Goal: Transaction & Acquisition: Book appointment/travel/reservation

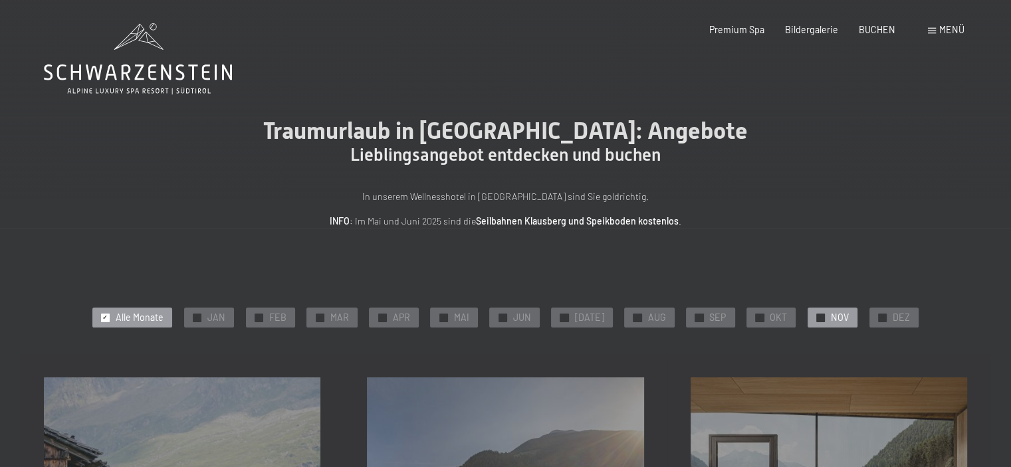
click at [814, 312] on div "✓ NOV" at bounding box center [833, 318] width 50 height 20
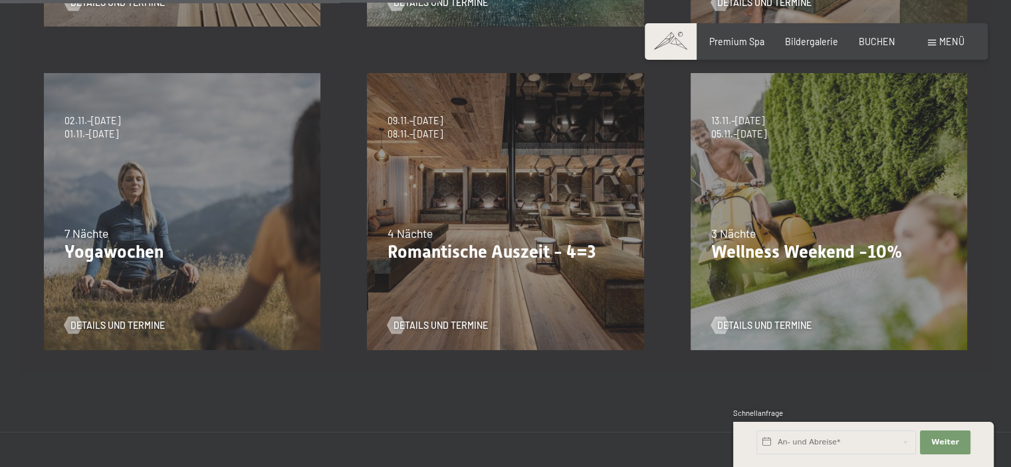
scroll to position [622, 0]
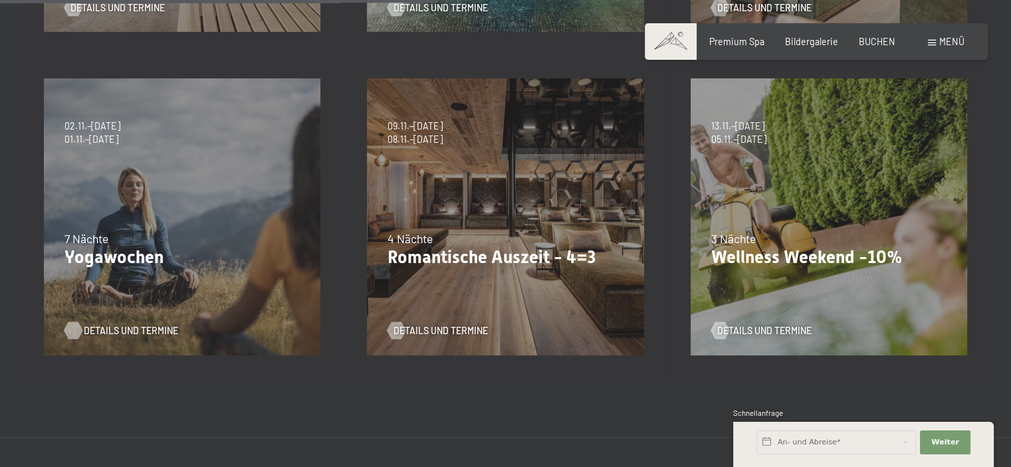
click at [102, 330] on span "Details und Termine" at bounding box center [131, 330] width 94 height 13
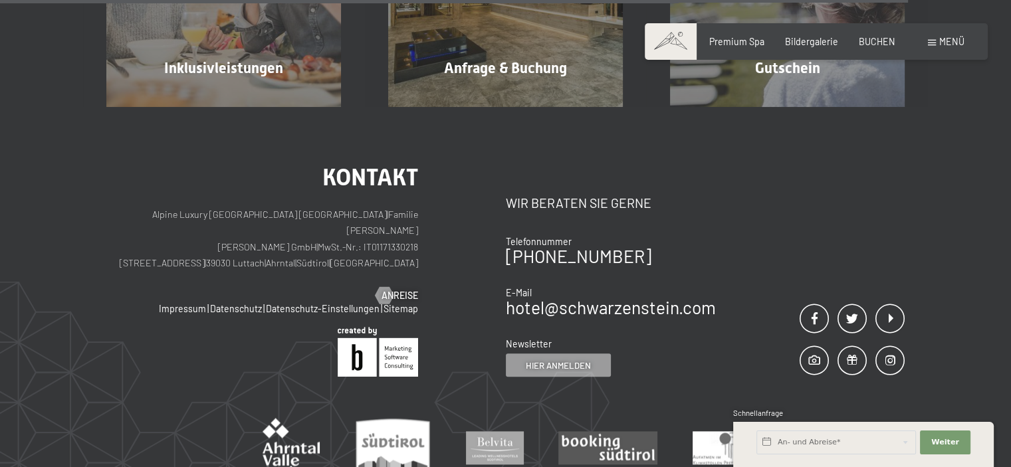
scroll to position [1510, 0]
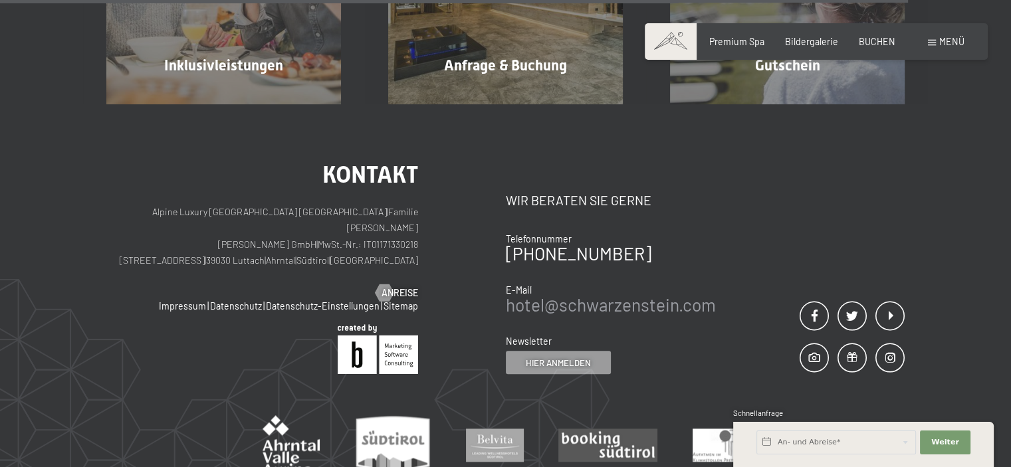
click at [661, 294] on link "hotel@ no-spam. schwarzenstein. no-spam. com" at bounding box center [611, 304] width 210 height 21
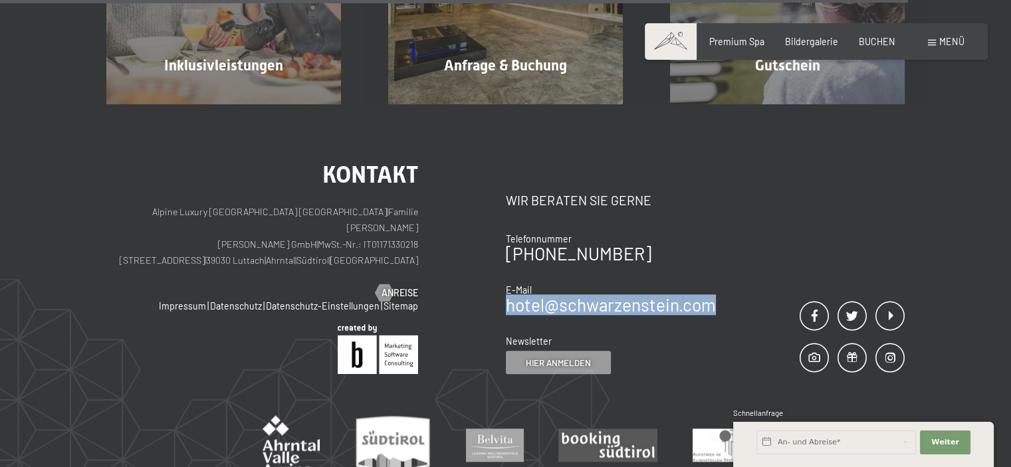
drag, startPoint x: 723, startPoint y: 286, endPoint x: 505, endPoint y: 281, distance: 218.1
click at [506, 281] on div "Kontakt Wir beraten Sie gerne Telefonnummer +39 0474 674100 E-Mail hotel@ no-sp…" at bounding box center [705, 268] width 399 height 211
copy link "hotel@ no-spam. schwarzenstein. no-spam. com"
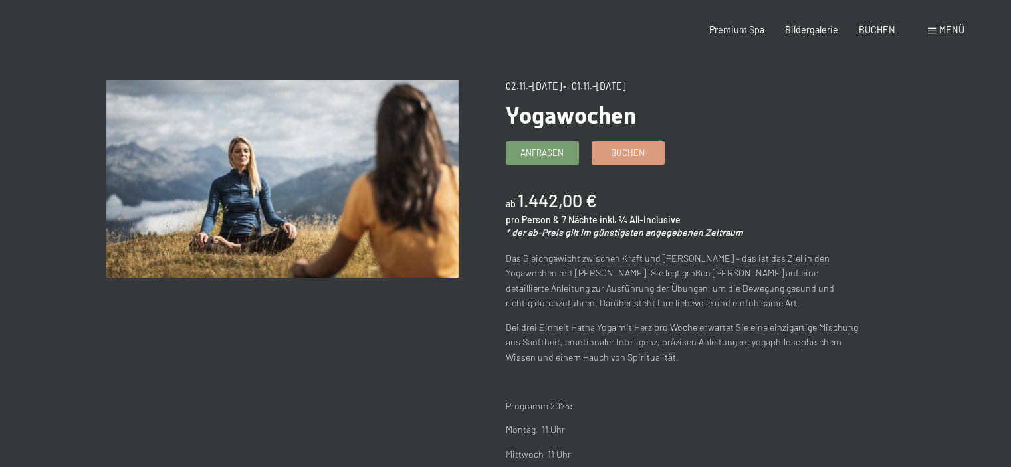
scroll to position [0, 0]
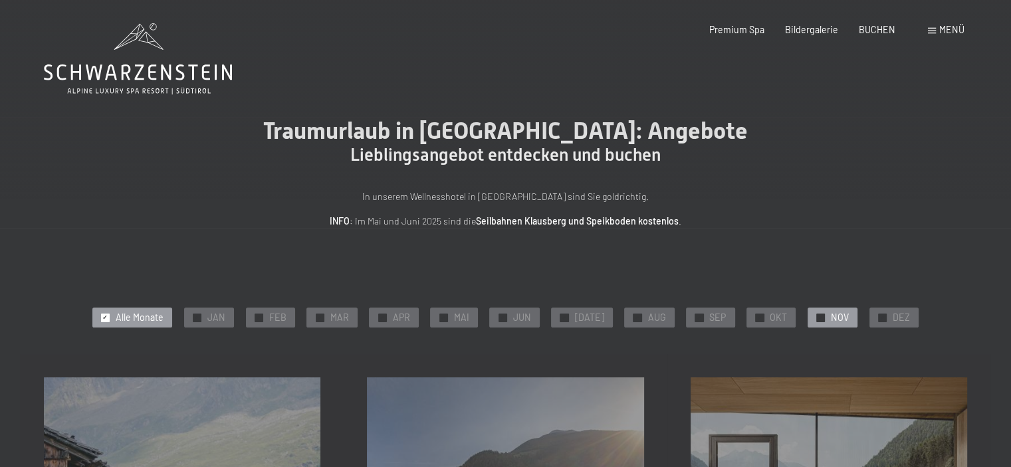
click at [818, 320] on span "✓" at bounding box center [820, 318] width 5 height 8
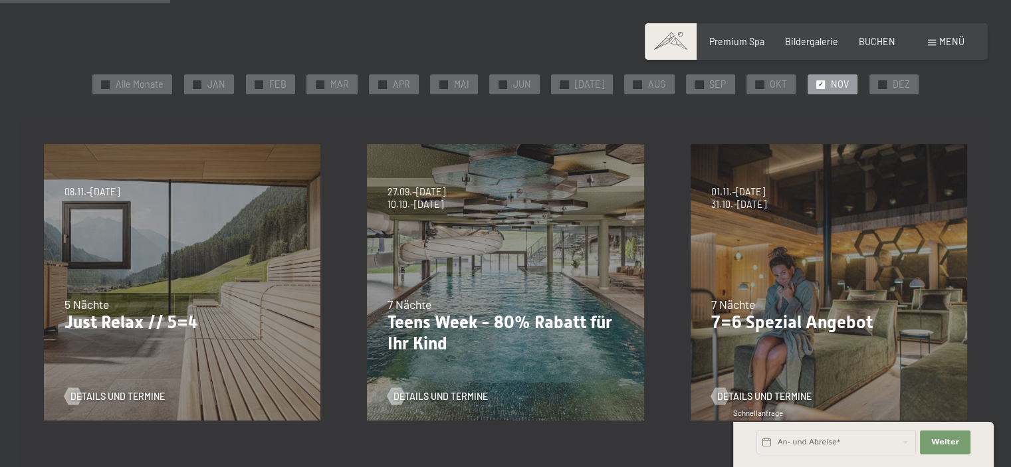
scroll to position [236, 0]
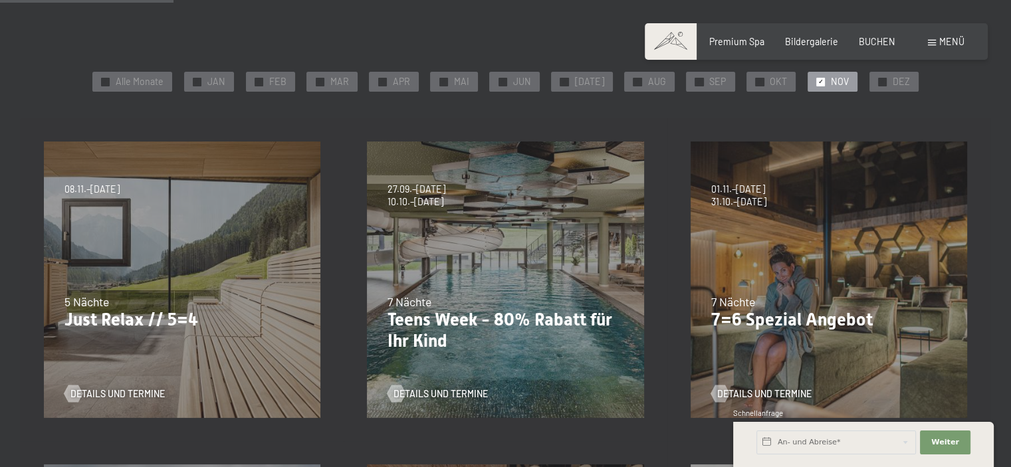
click at [899, 331] on div "04.10.–26.10.2025 01.11.–21.12.2025 10.01.–01.02.2026 07.03.–29.03.2026 16.05.–…" at bounding box center [828, 279] width 323 height 323
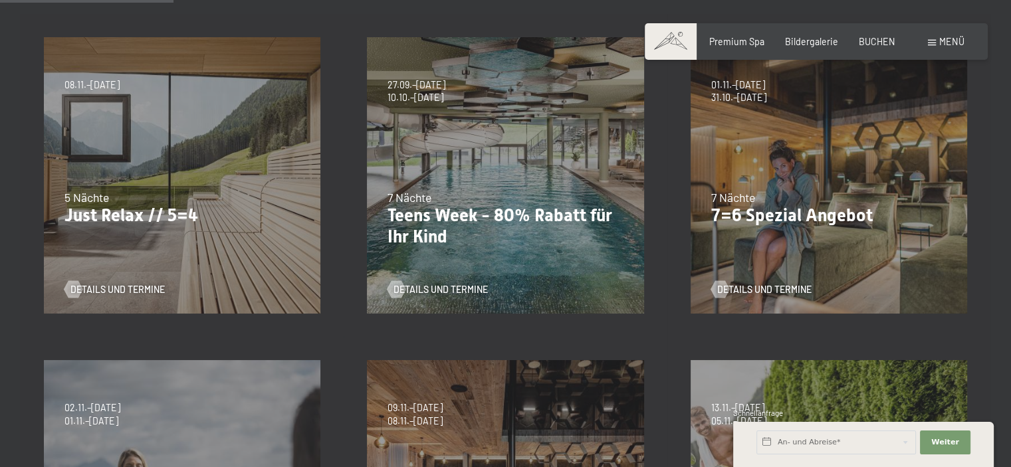
scroll to position [345, 0]
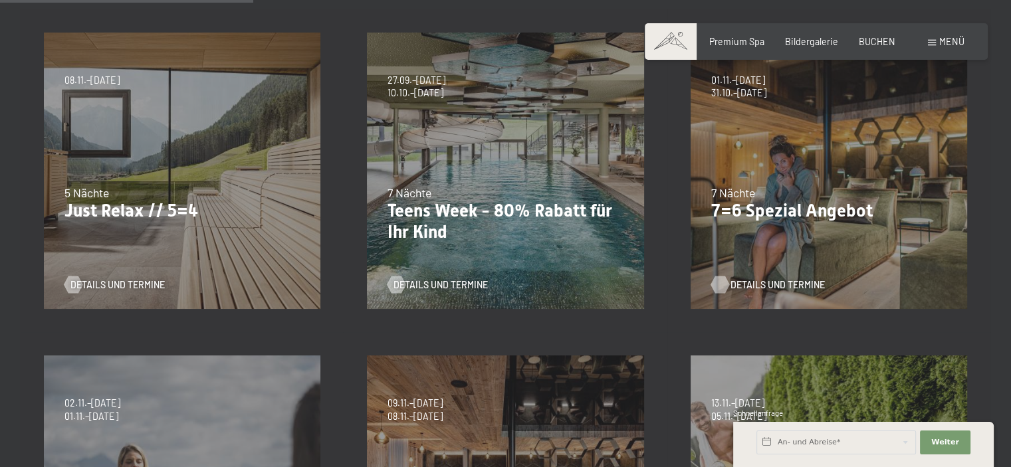
click at [794, 281] on span "Details und Termine" at bounding box center [778, 285] width 94 height 13
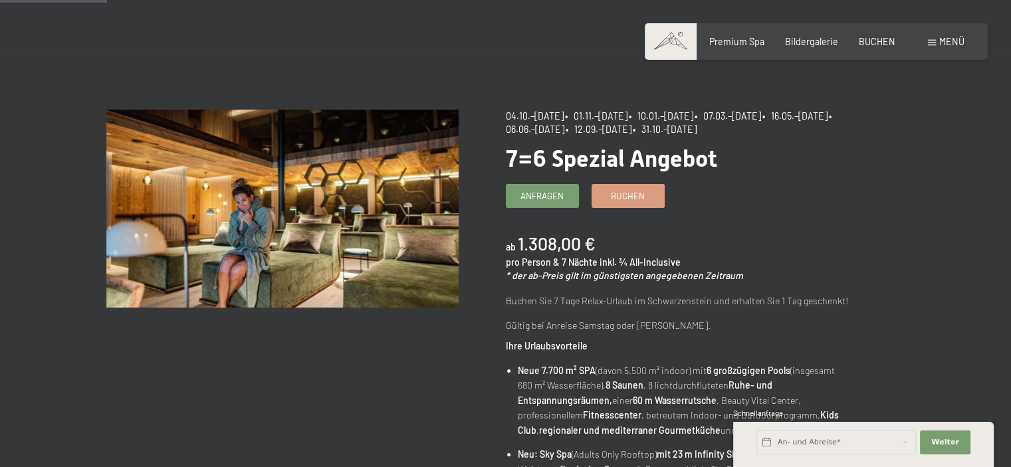
scroll to position [162, 0]
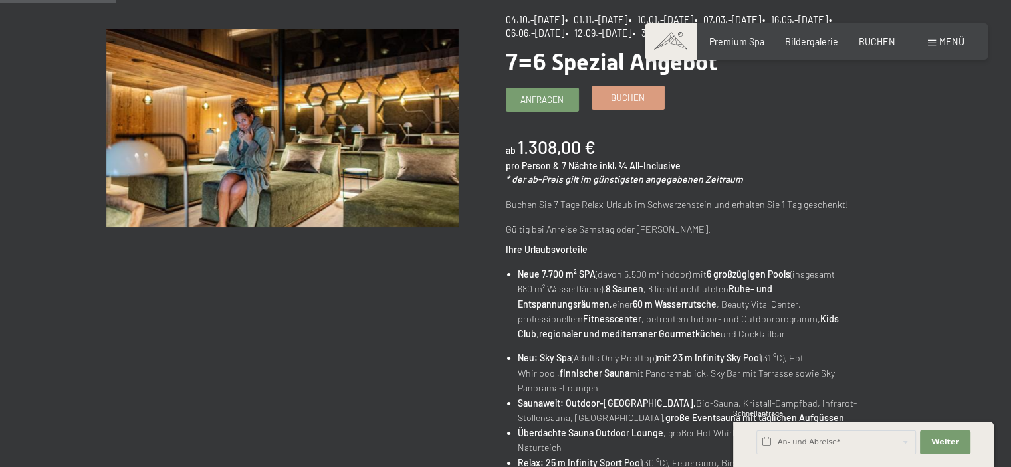
click at [626, 92] on span "Buchen" at bounding box center [628, 98] width 34 height 12
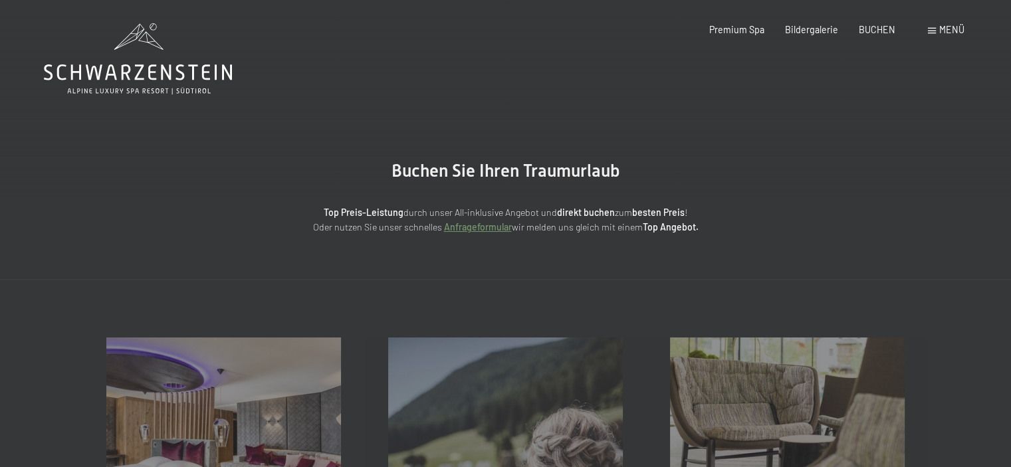
click at [626, 92] on main "Buchen Sie Ihren Traumurlaub Top Preis-Leistung durch unser All-inklusive Angeb…" at bounding box center [505, 139] width 1011 height 279
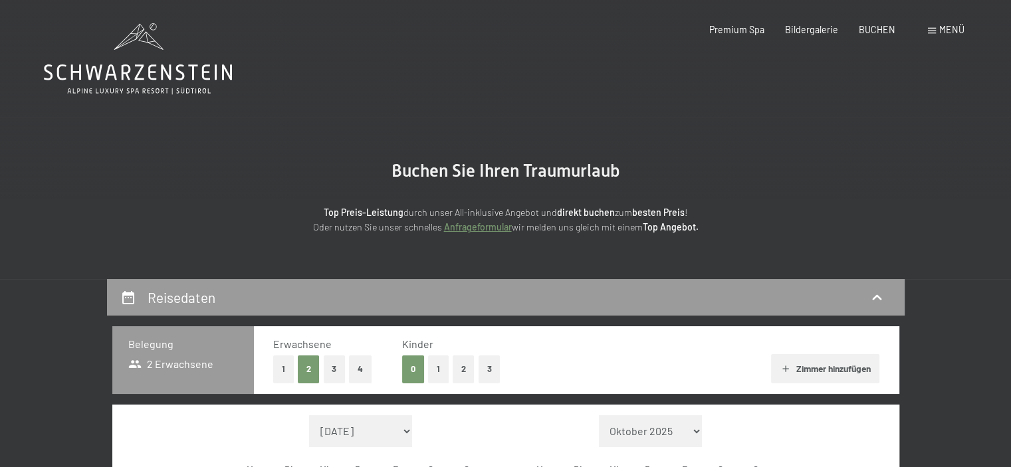
select select "[DATE]"
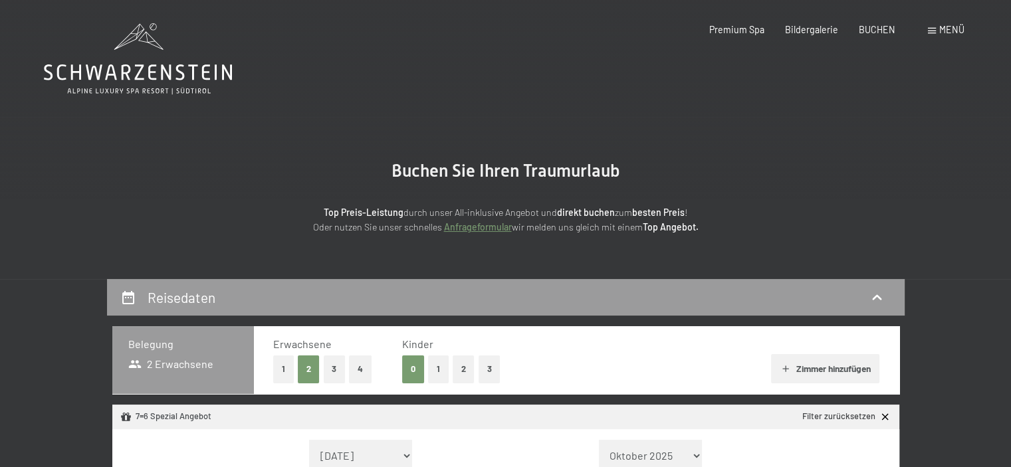
select select "[DATE]"
click at [330, 366] on button "3" at bounding box center [335, 369] width 22 height 27
select select "[DATE]"
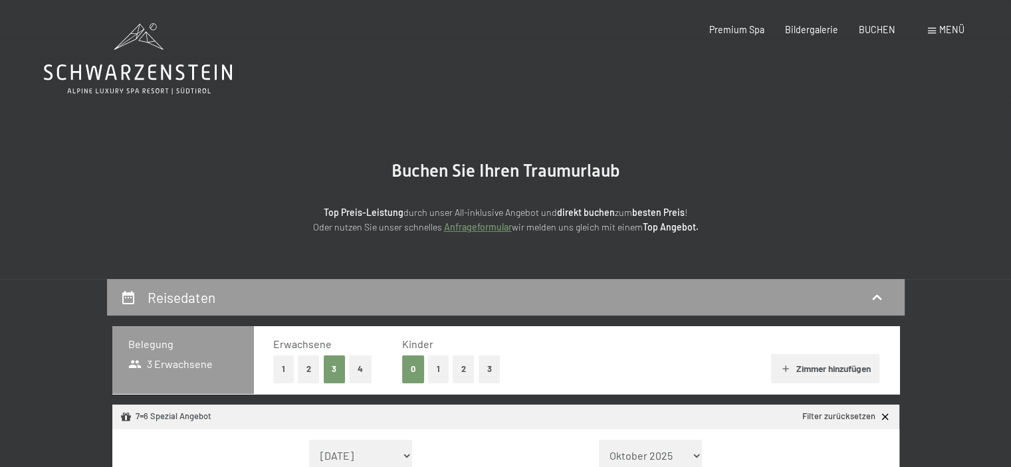
select select "[DATE]"
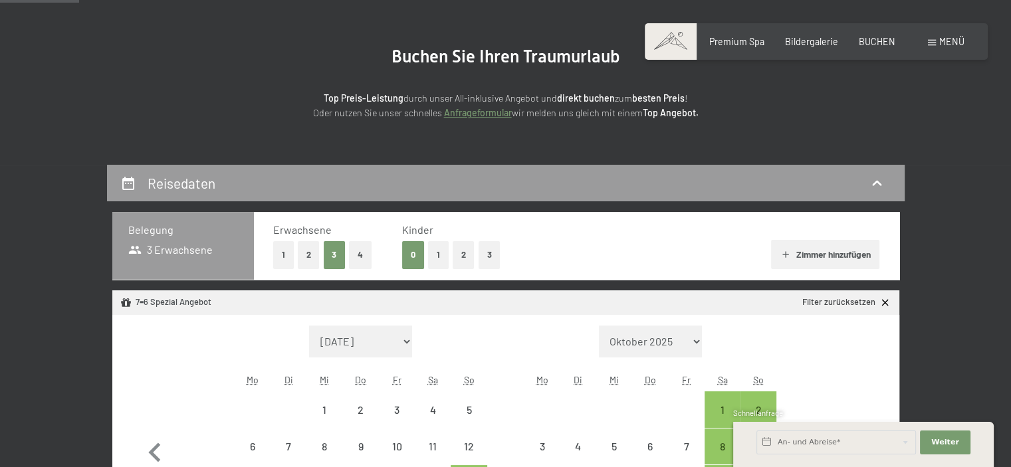
scroll to position [120, 0]
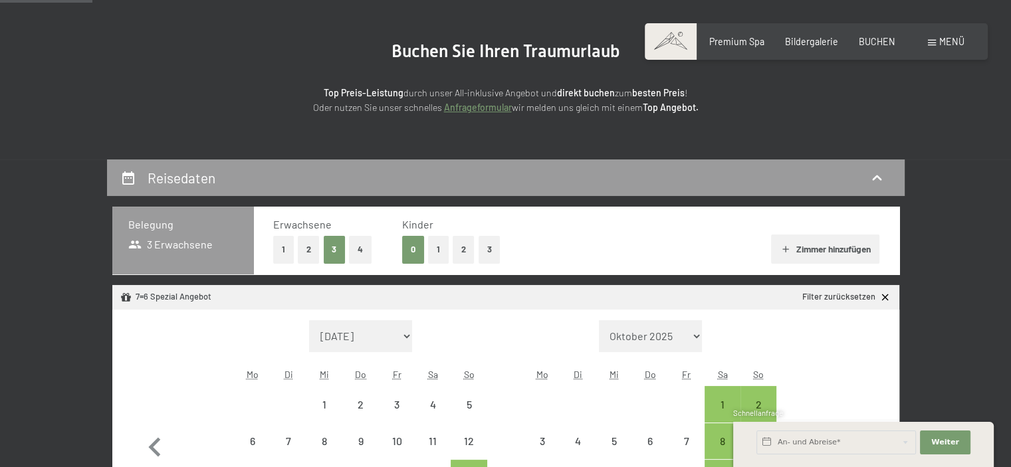
click at [305, 250] on button "2" at bounding box center [309, 249] width 22 height 27
select select "2025-10-01"
select select "2025-11-01"
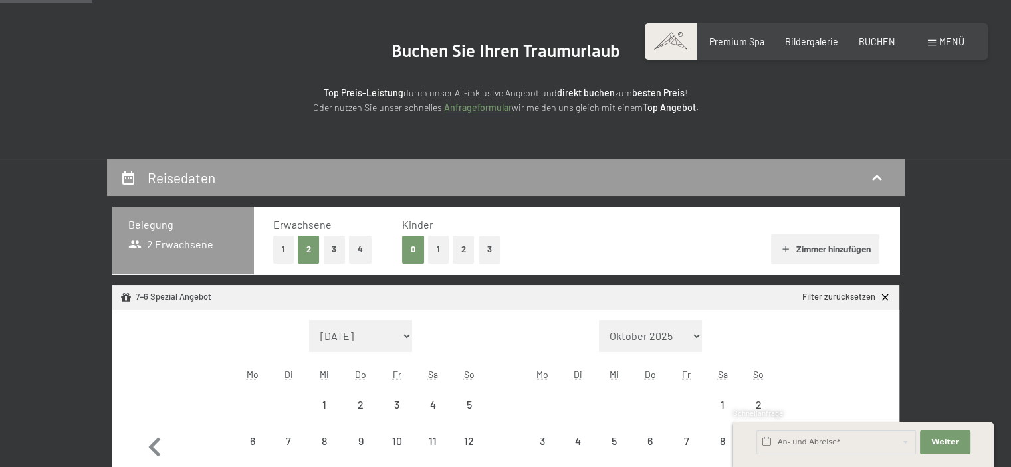
select select "2025-10-01"
select select "2025-11-01"
click at [808, 247] on button "Zimmer hinzufügen" at bounding box center [825, 249] width 108 height 29
select select "2025-10-01"
select select "2025-11-01"
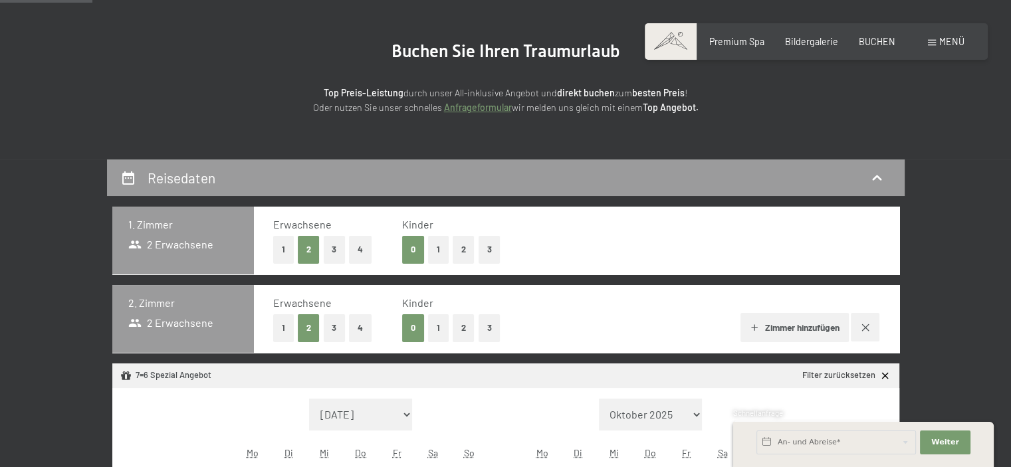
select select "2025-10-01"
select select "2025-11-01"
click at [290, 329] on button "1" at bounding box center [283, 327] width 21 height 27
select select "2025-10-01"
select select "2025-11-01"
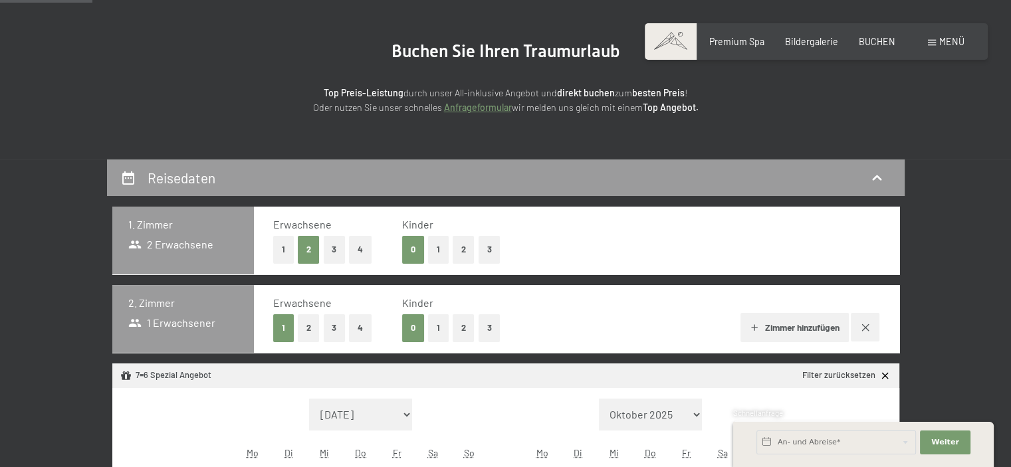
select select "2025-10-01"
select select "2025-11-01"
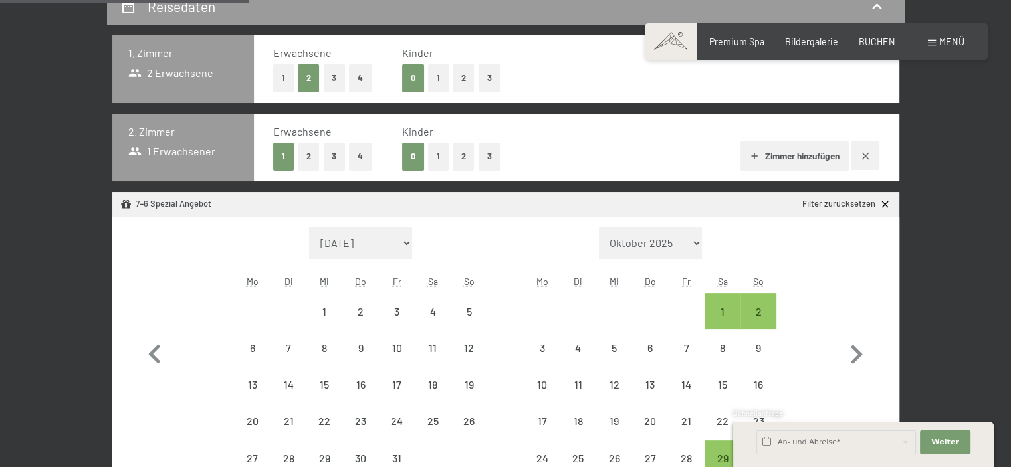
scroll to position [423, 0]
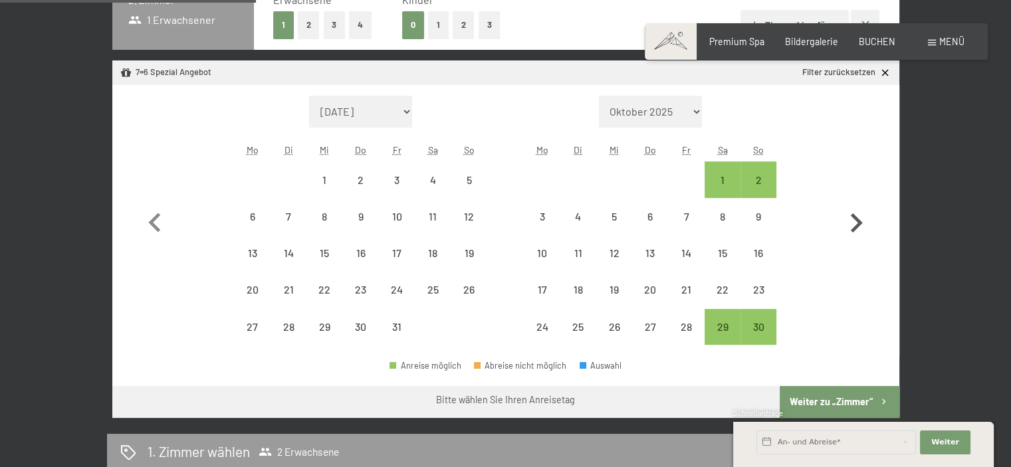
click at [857, 219] on icon "button" at bounding box center [857, 222] width 12 height 19
select select "2025-11-01"
select select "2025-12-01"
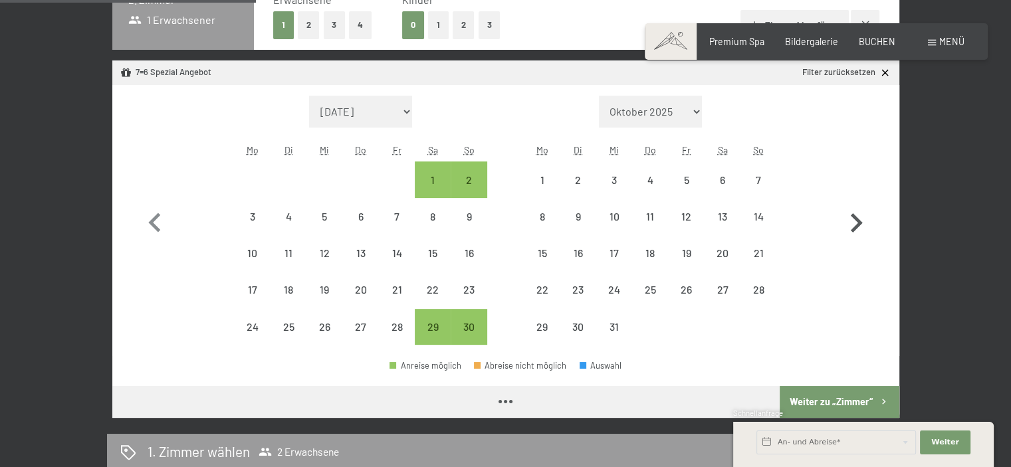
select select "2025-11-01"
select select "2025-12-01"
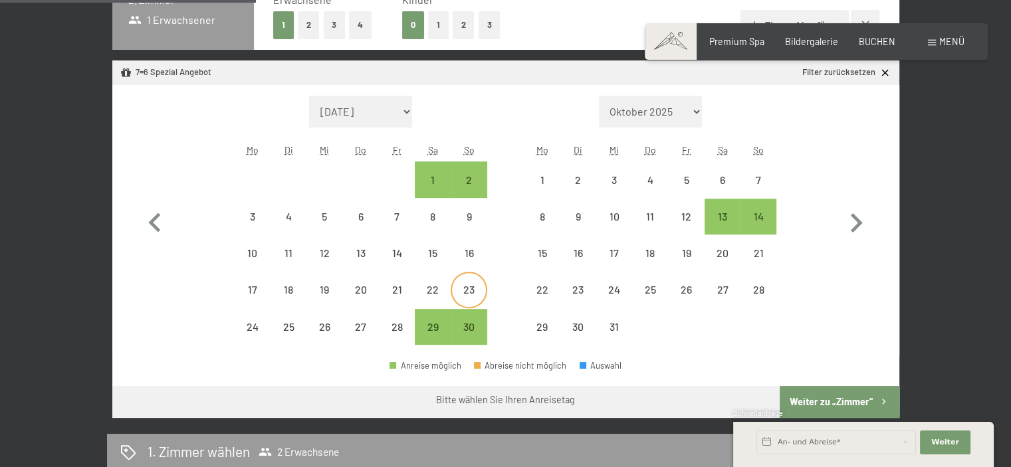
click at [468, 286] on div "23" at bounding box center [468, 300] width 33 height 33
select select "2025-11-01"
select select "2025-12-01"
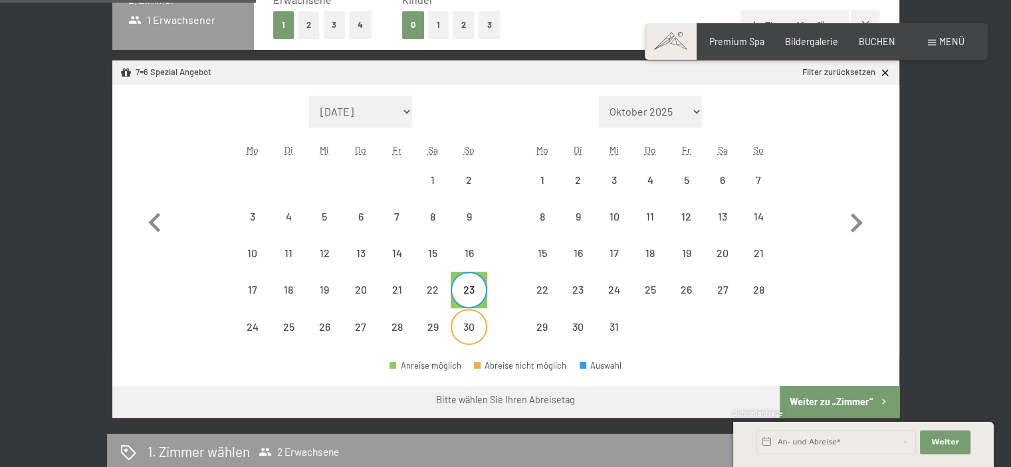
click at [475, 336] on div "30" at bounding box center [468, 338] width 33 height 33
select select "2025-11-01"
select select "2025-12-01"
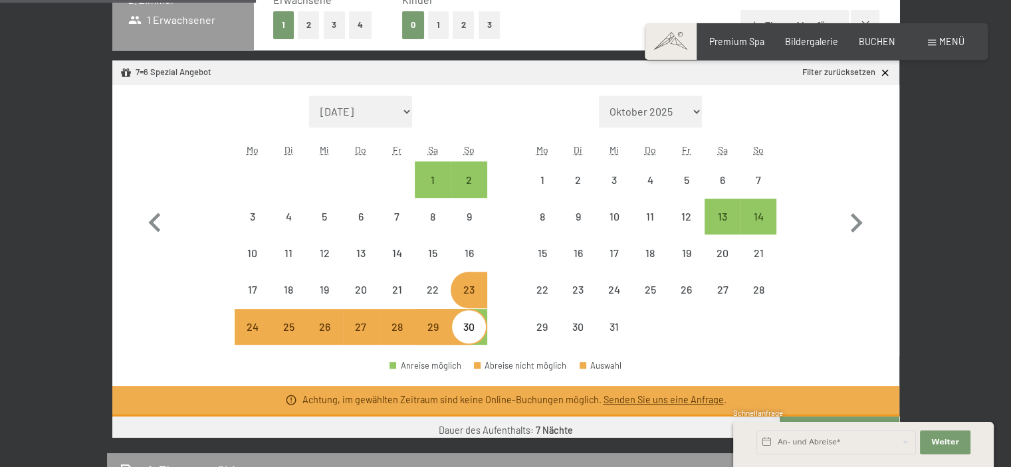
select select "2025-10-01"
select select "2025-11-01"
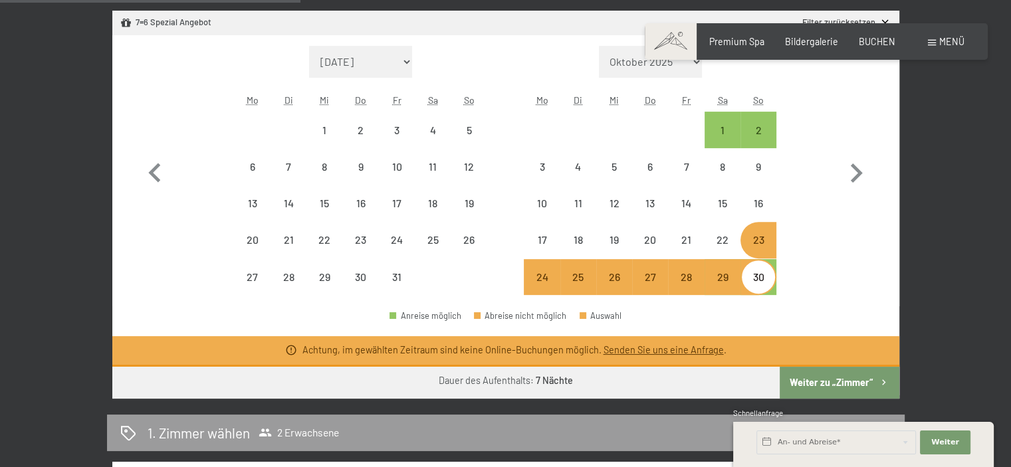
scroll to position [481, 0]
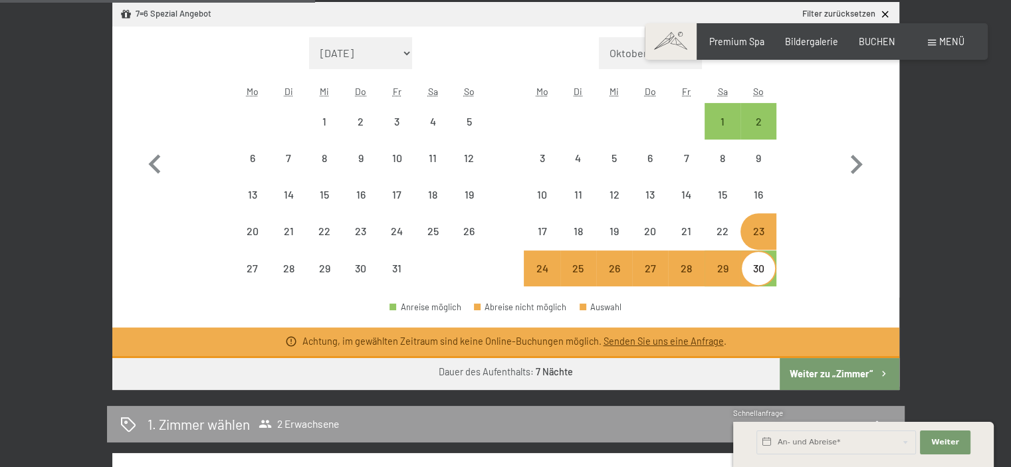
click at [873, 378] on button "Weiter zu „Zimmer“" at bounding box center [839, 374] width 119 height 32
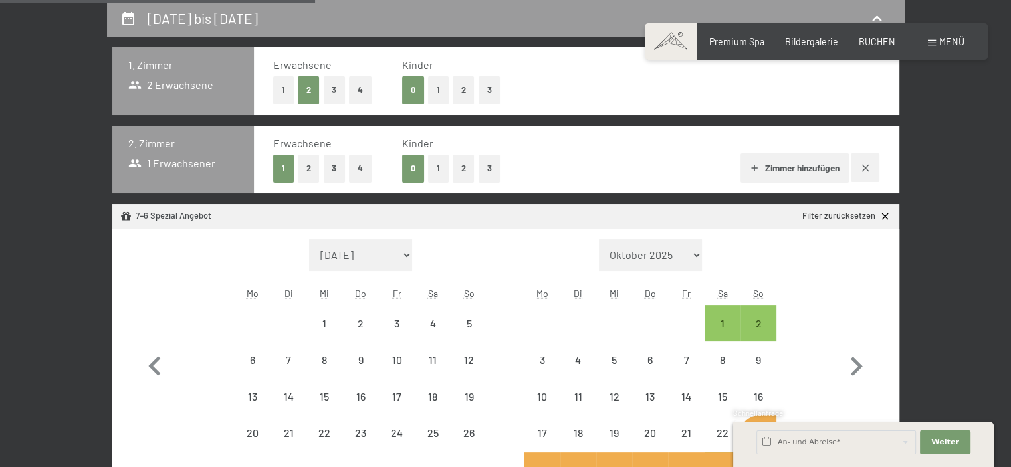
select select "2025-10-01"
select select "2025-11-01"
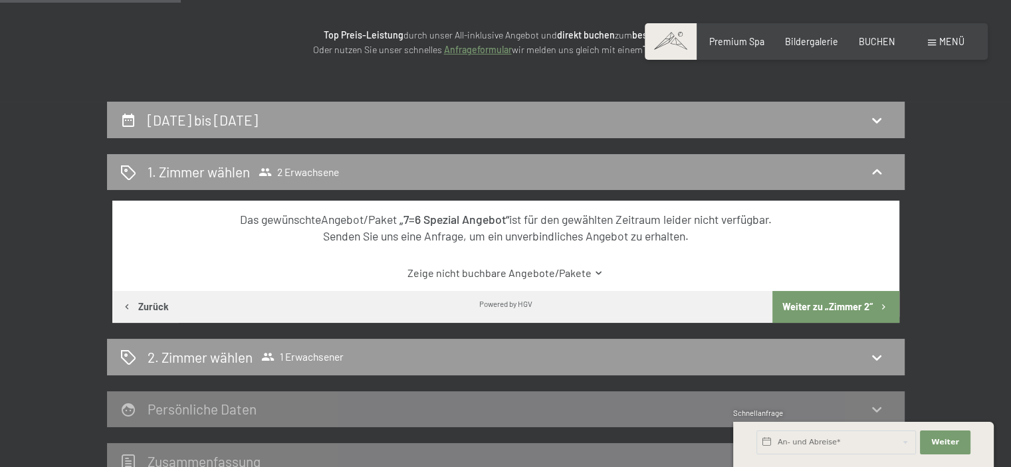
scroll to position [177, 0]
click at [642, 191] on div "1. Zimmer wählen 2 Erwachsene Das gewünschte Angebot/Paket „7=6 Spezial Angebot…" at bounding box center [506, 239] width 798 height 169
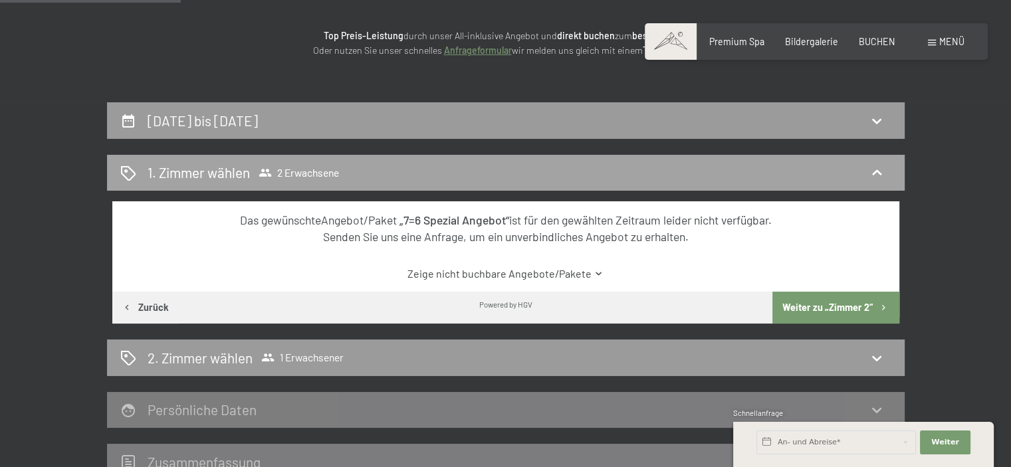
click at [641, 173] on div "1. Zimmer wählen 2 Erwachsene" at bounding box center [505, 172] width 771 height 19
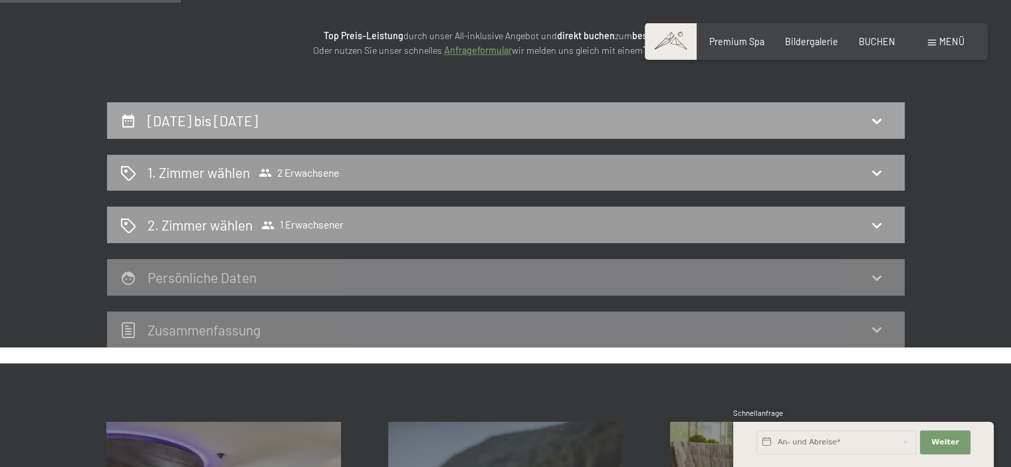
click at [589, 109] on div "23. November bis 30. November 2025" at bounding box center [506, 120] width 798 height 37
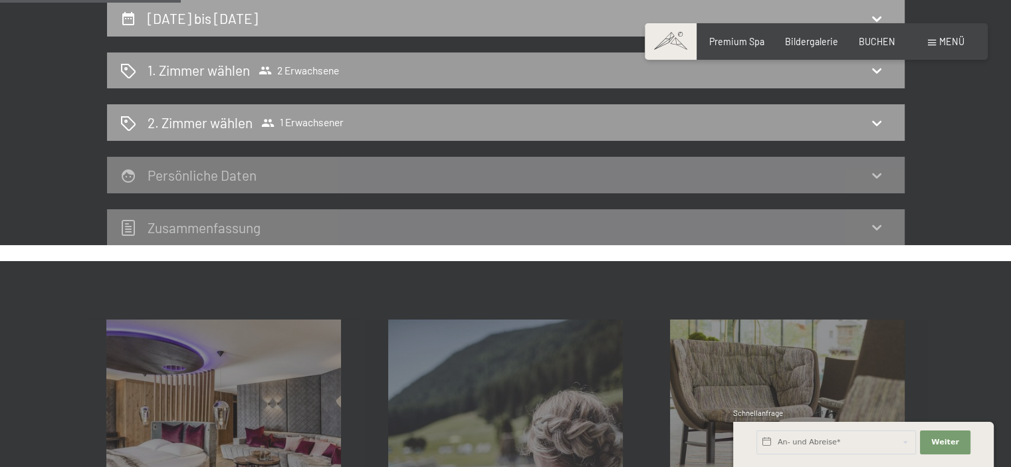
select select "2025-10-01"
select select "2025-11-01"
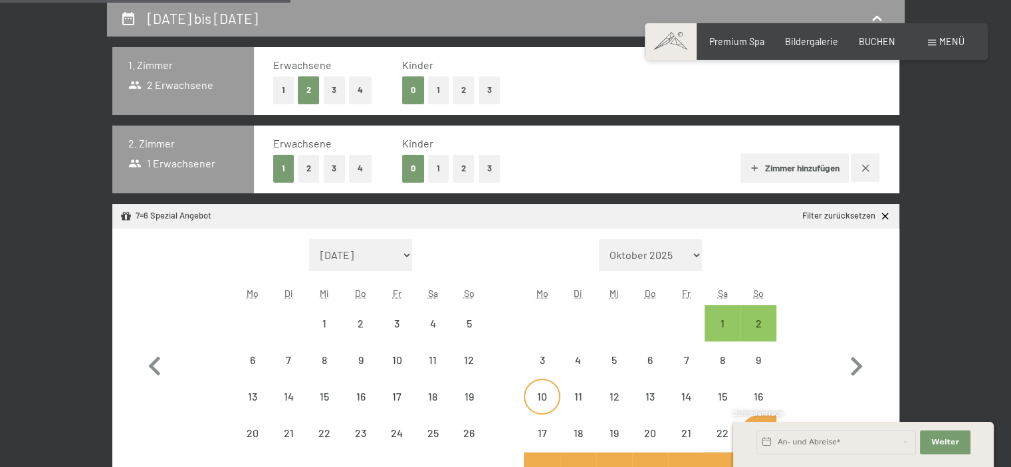
scroll to position [484, 0]
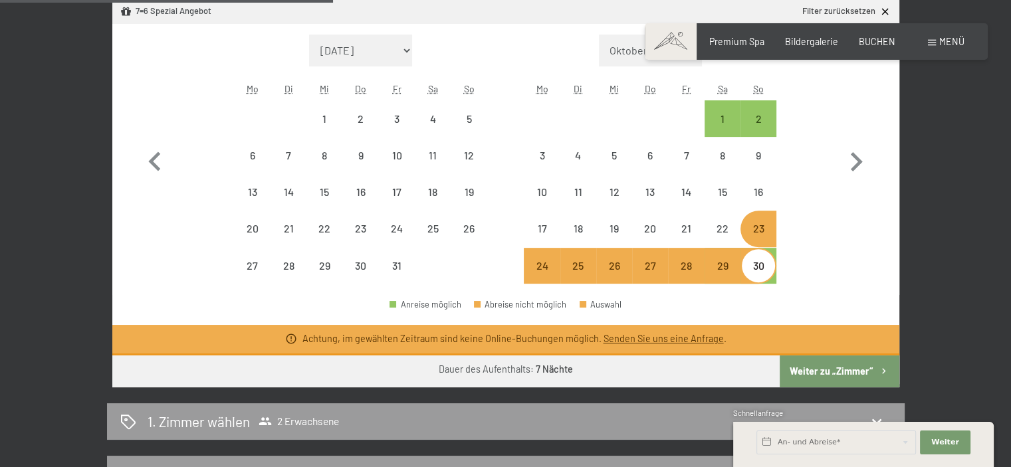
click at [756, 274] on div "30" at bounding box center [758, 277] width 33 height 33
select select "2025-10-01"
select select "2025-11-01"
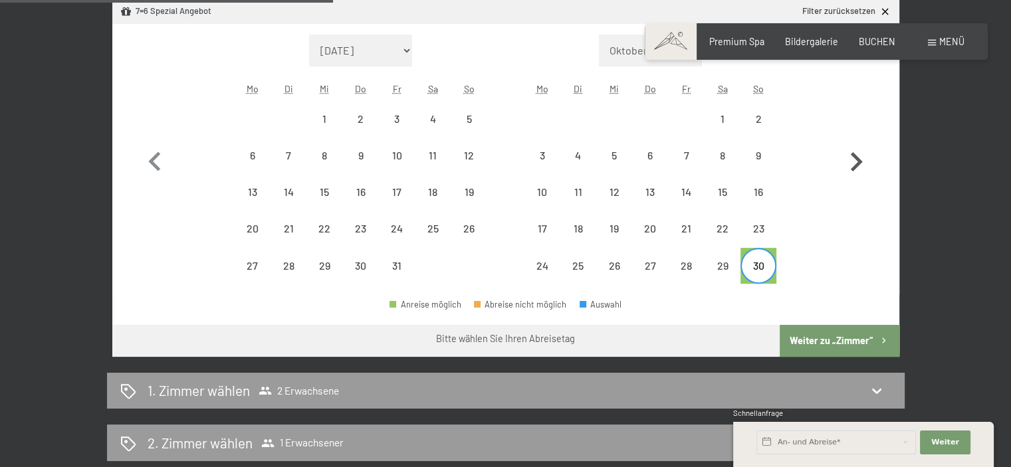
click at [853, 159] on icon "button" at bounding box center [856, 162] width 39 height 39
select select "2025-11-01"
select select "2025-12-01"
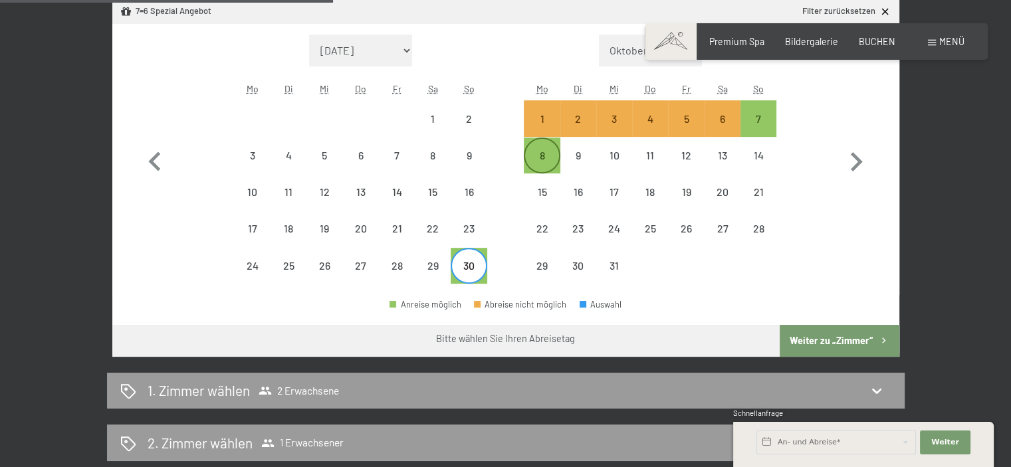
click at [535, 160] on div "8" at bounding box center [541, 166] width 33 height 33
select select "2025-11-01"
select select "2025-12-01"
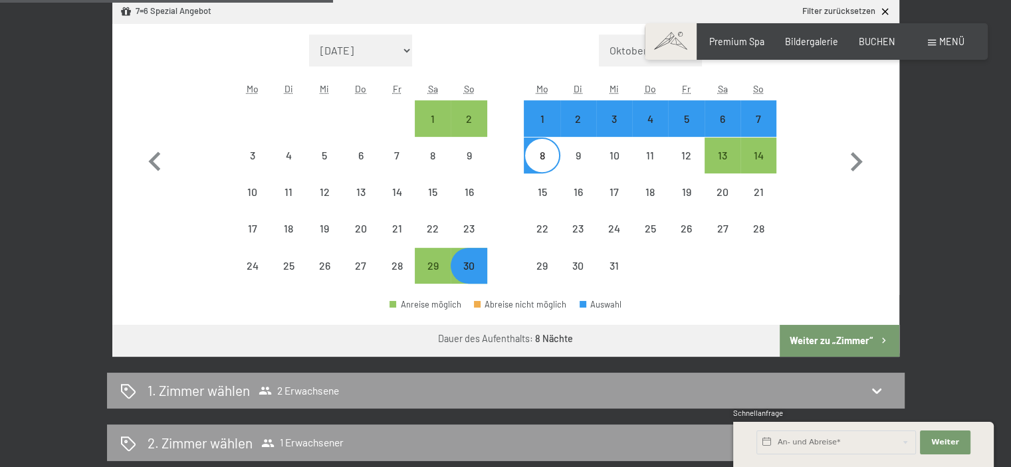
select select "2025-10-01"
select select "2025-11-01"
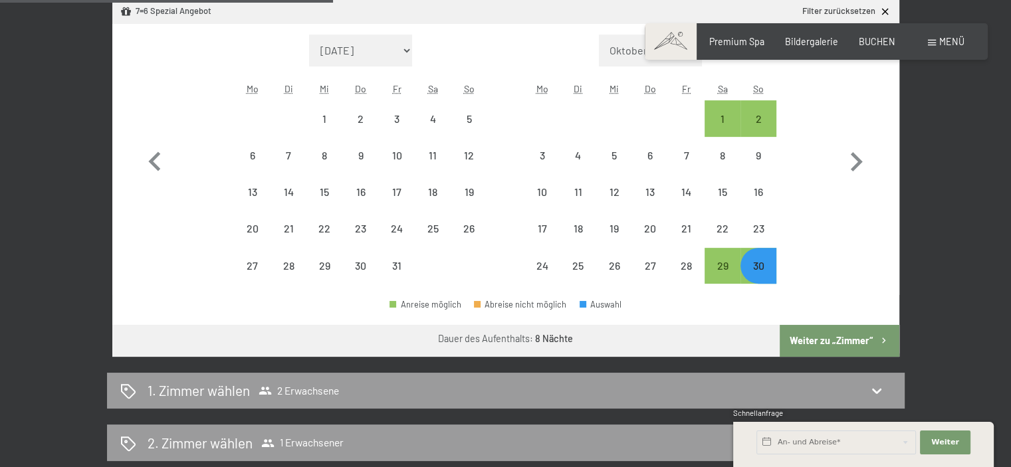
click at [830, 330] on button "Weiter zu „Zimmer“" at bounding box center [839, 341] width 119 height 32
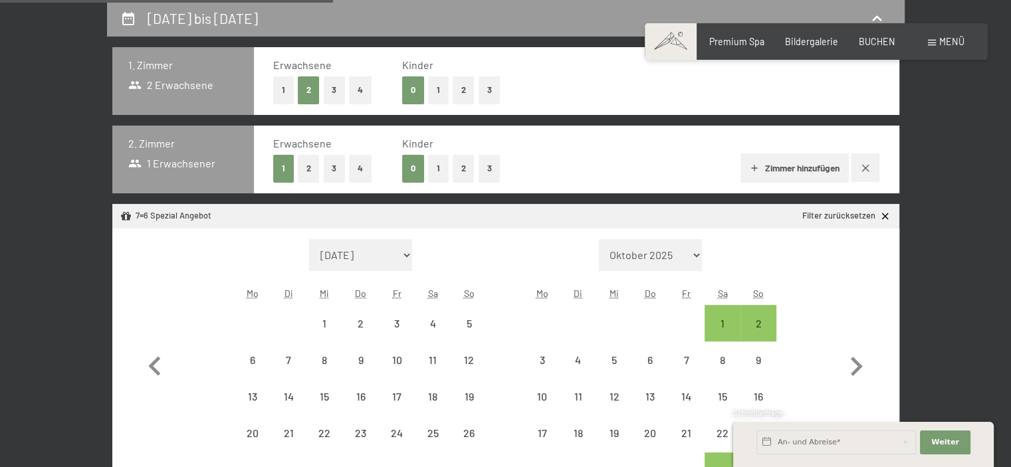
select select "2025-10-01"
select select "2025-11-01"
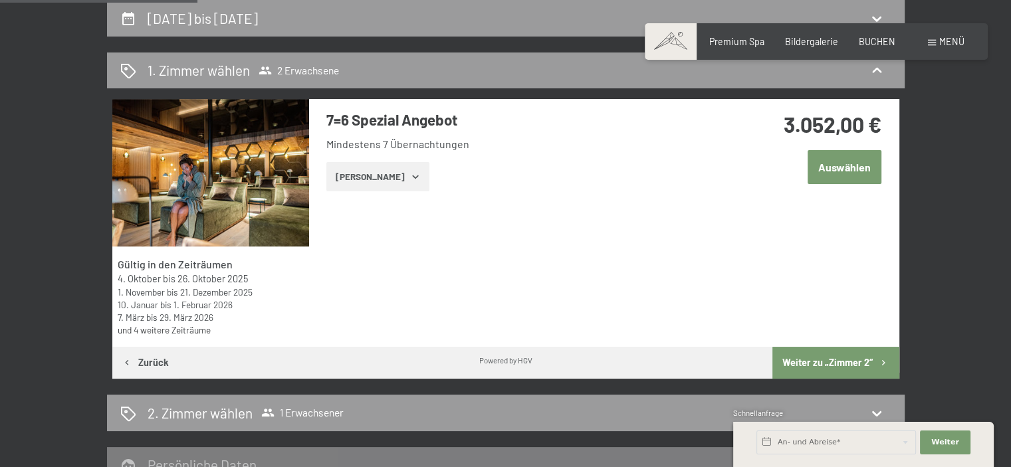
click at [397, 182] on button "Zeige Zimmer" at bounding box center [377, 176] width 103 height 29
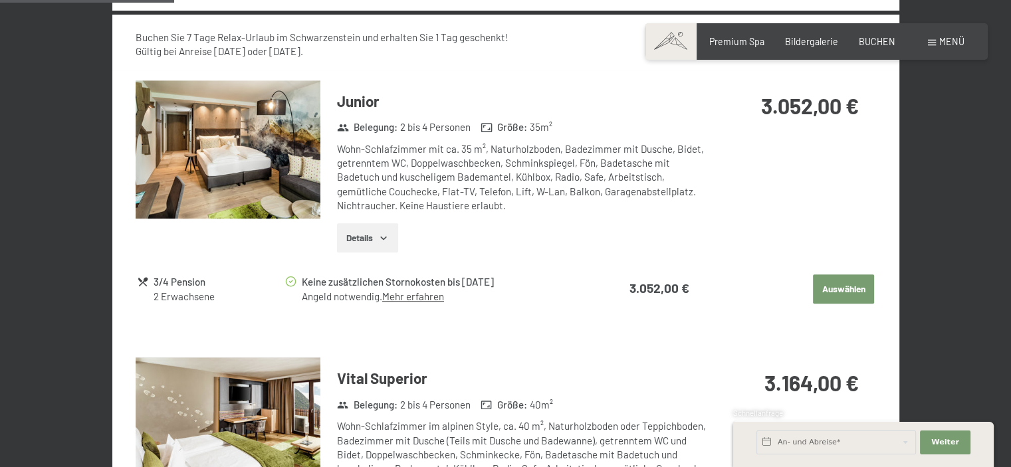
scroll to position [614, 0]
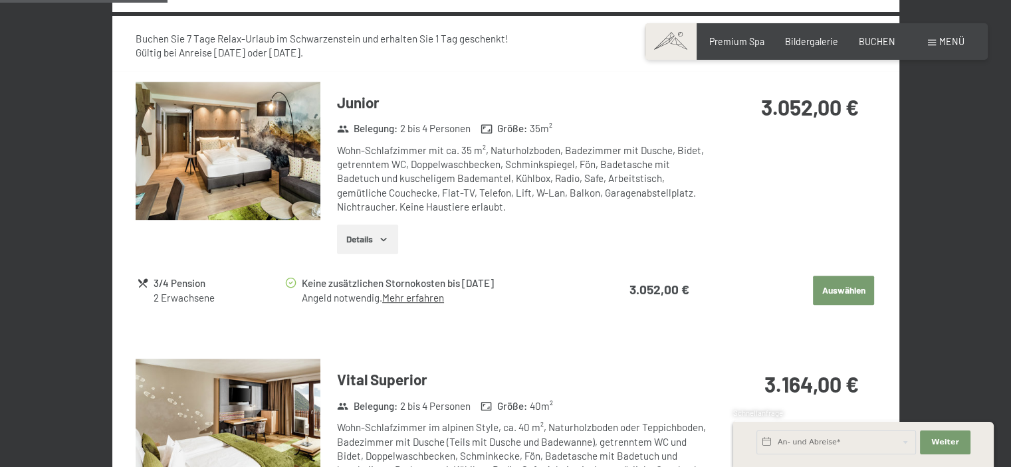
click at [352, 101] on h3 "Junior" at bounding box center [523, 102] width 372 height 21
click at [245, 151] on img at bounding box center [228, 151] width 185 height 139
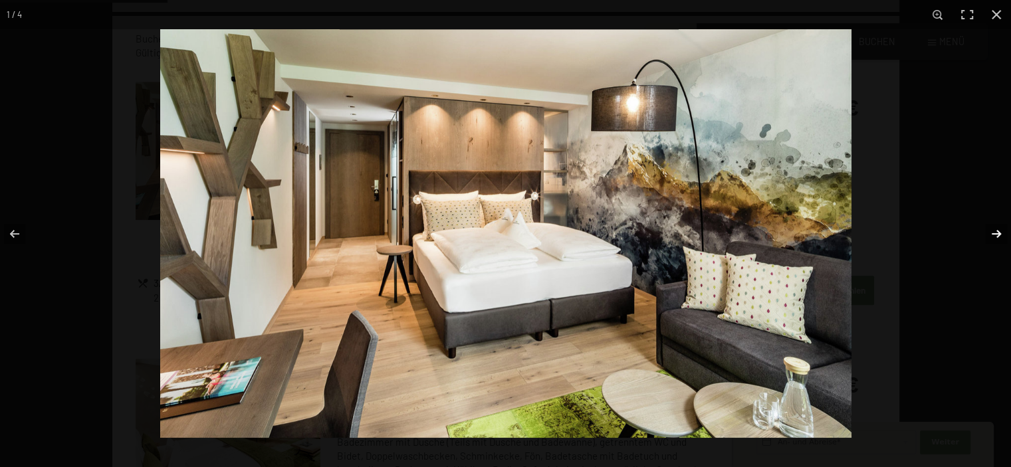
click at [999, 233] on button "button" at bounding box center [987, 234] width 47 height 66
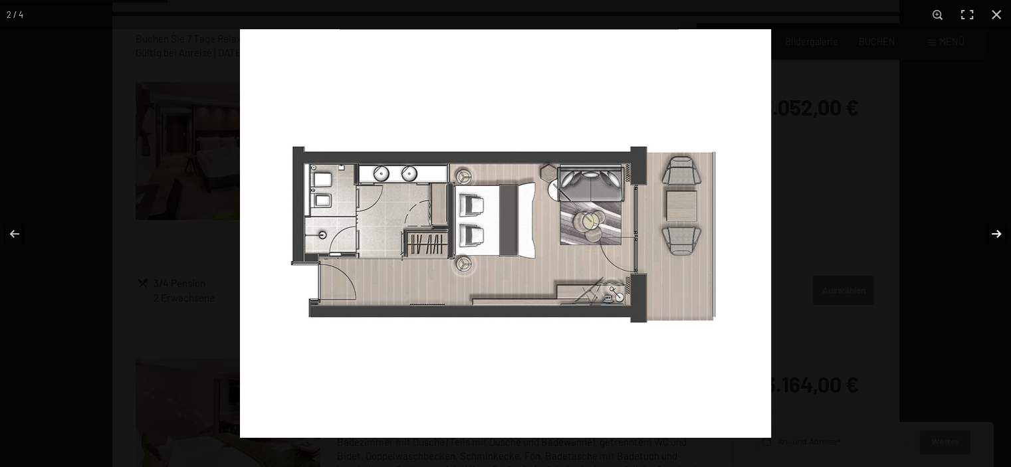
click at [999, 233] on button "button" at bounding box center [987, 234] width 47 height 66
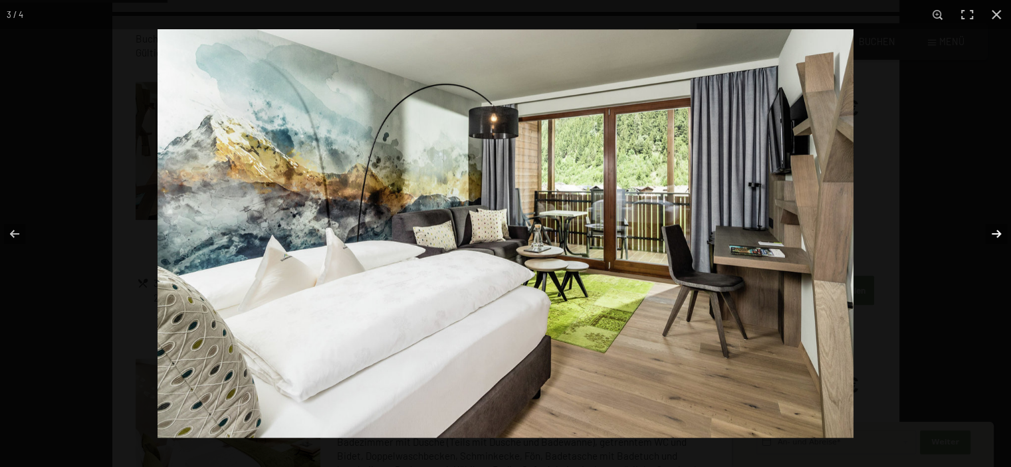
click at [999, 233] on button "button" at bounding box center [987, 234] width 47 height 66
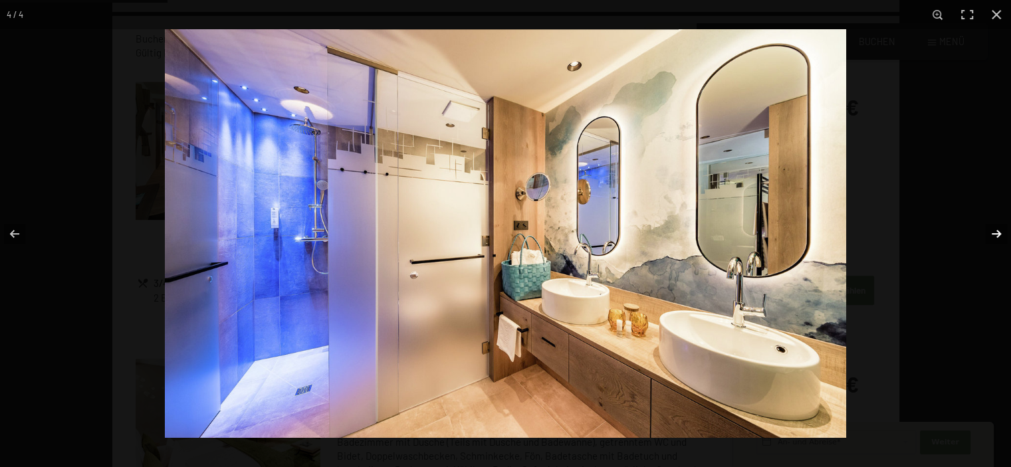
click at [999, 233] on button "button" at bounding box center [987, 234] width 47 height 66
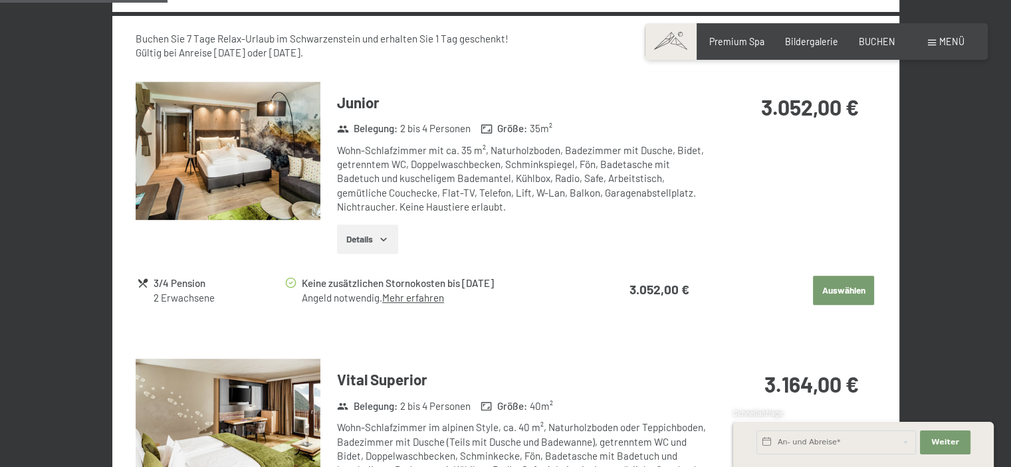
click at [0, 0] on button "button" at bounding box center [0, 0] width 0 height 0
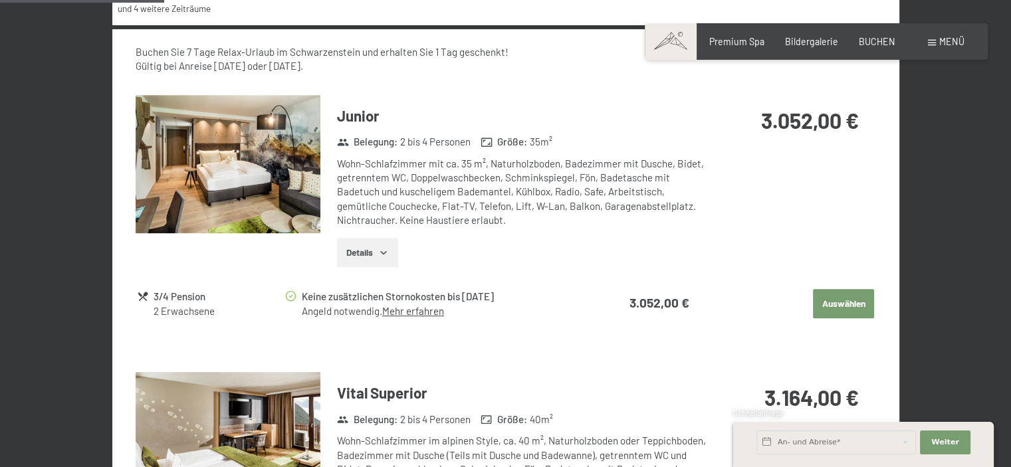
click at [823, 308] on button "Auswählen" at bounding box center [843, 303] width 61 height 29
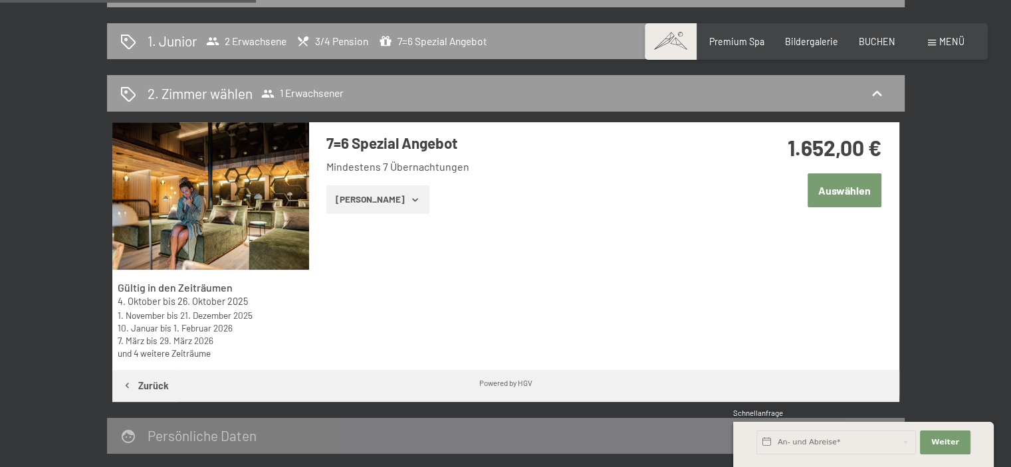
scroll to position [306, 0]
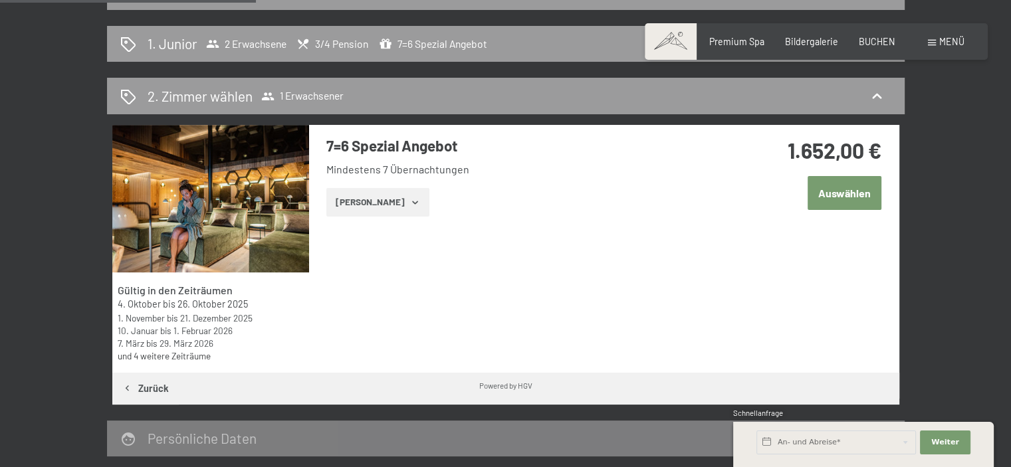
click at [371, 215] on button "Zeige Zimmer" at bounding box center [377, 202] width 103 height 29
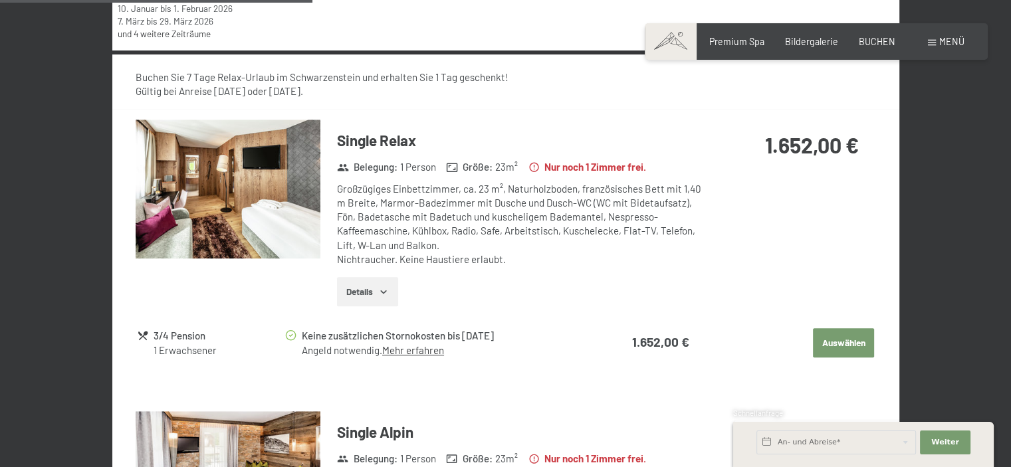
scroll to position [629, 0]
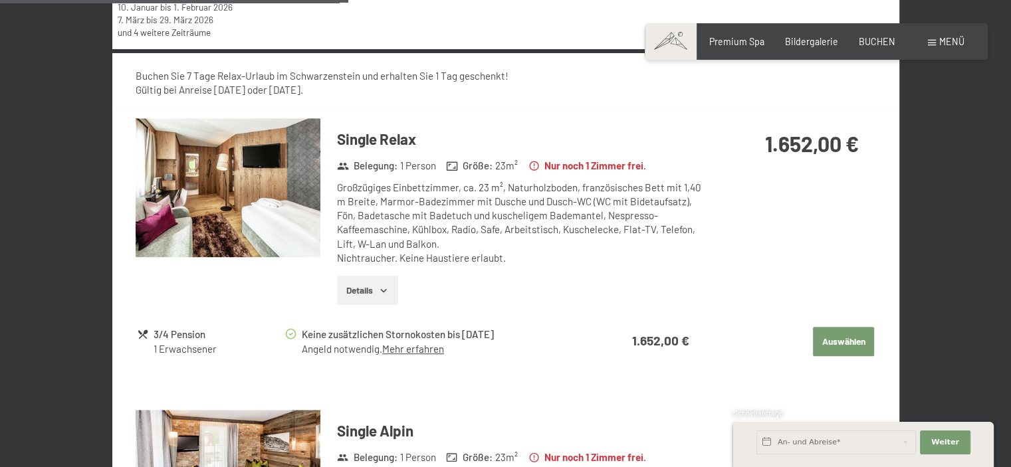
click at [212, 167] on img at bounding box center [228, 187] width 185 height 139
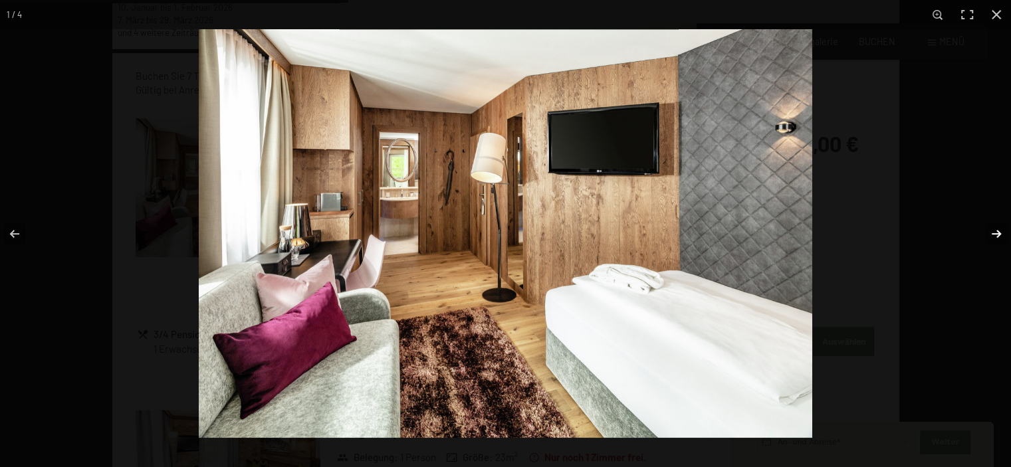
click at [1008, 232] on button "button" at bounding box center [987, 234] width 47 height 66
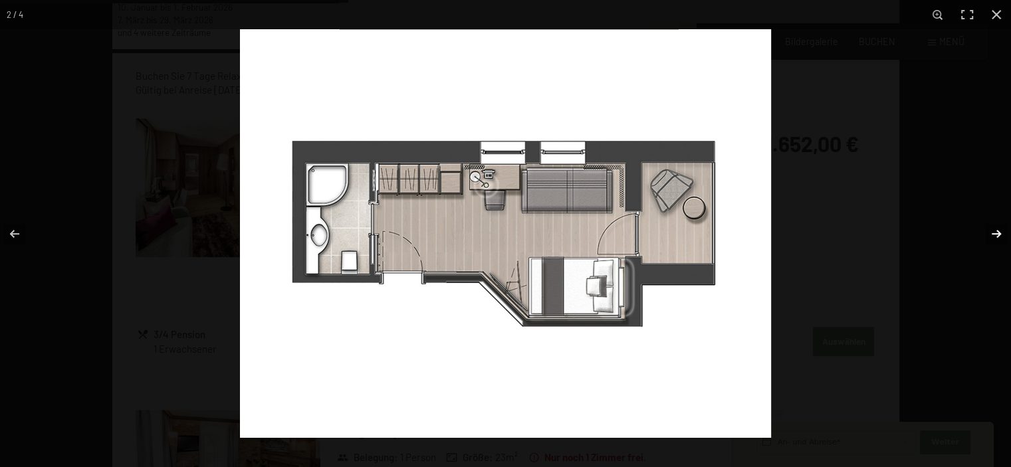
click at [1008, 232] on button "button" at bounding box center [987, 234] width 47 height 66
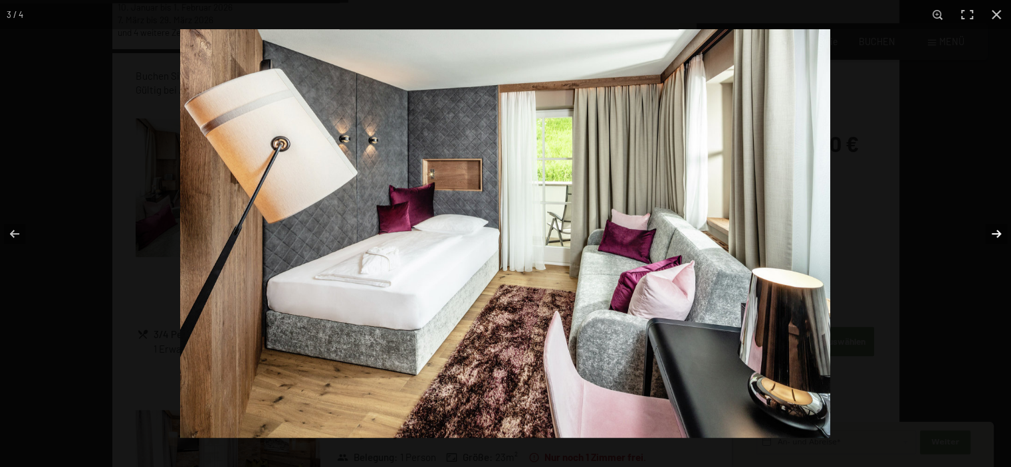
click at [1008, 232] on button "button" at bounding box center [987, 234] width 47 height 66
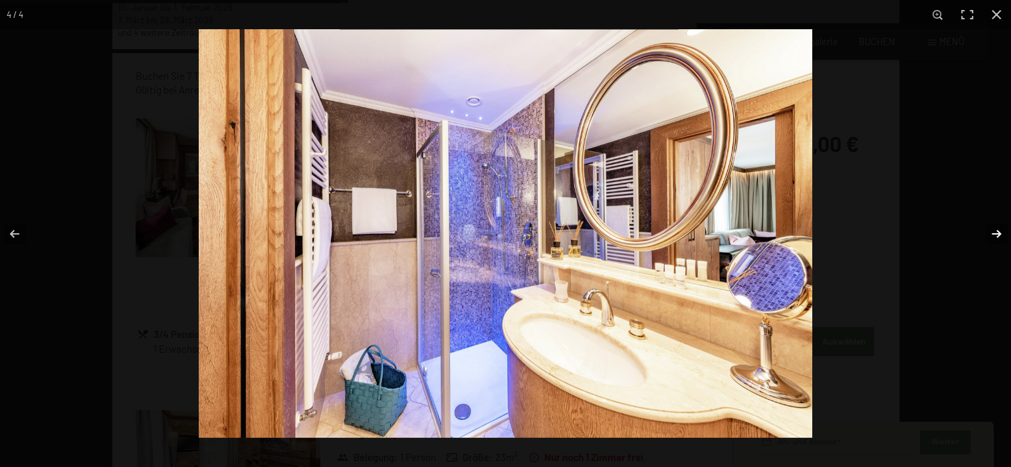
click at [1008, 232] on button "button" at bounding box center [987, 234] width 47 height 66
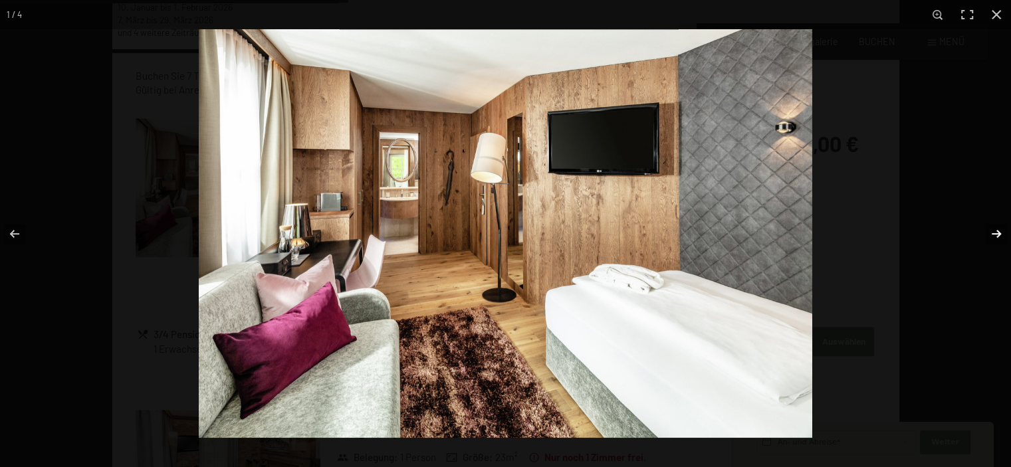
click at [1008, 232] on button "button" at bounding box center [987, 234] width 47 height 66
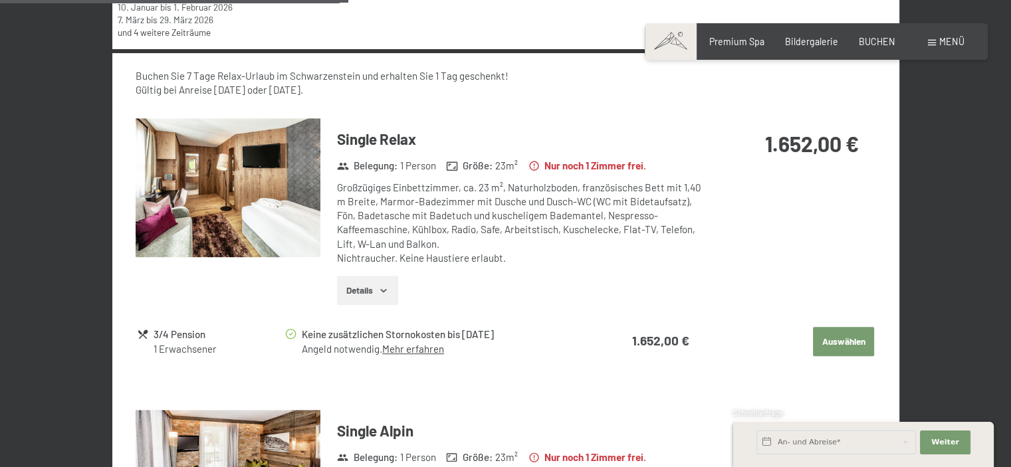
click at [0, 0] on button "button" at bounding box center [0, 0] width 0 height 0
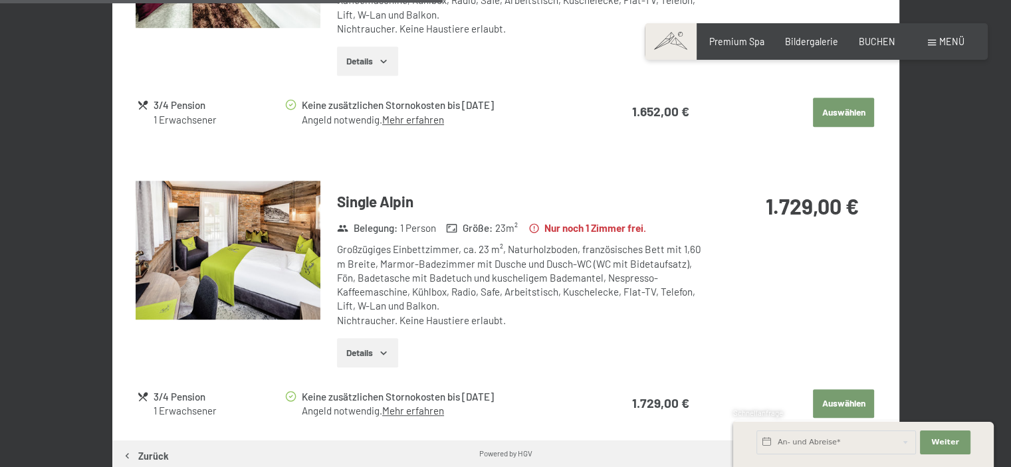
scroll to position [799, 0]
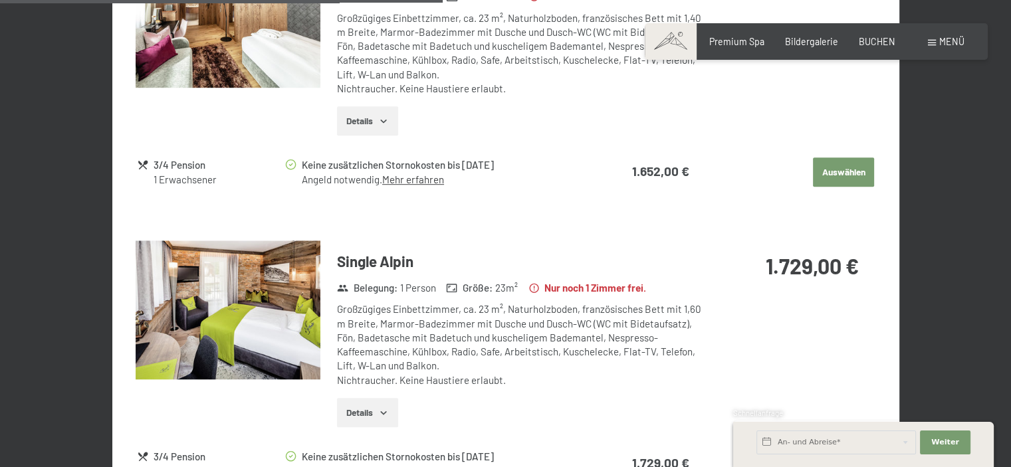
click at [379, 263] on h3 "Single Alpin" at bounding box center [523, 261] width 372 height 21
click at [245, 274] on img at bounding box center [228, 310] width 185 height 139
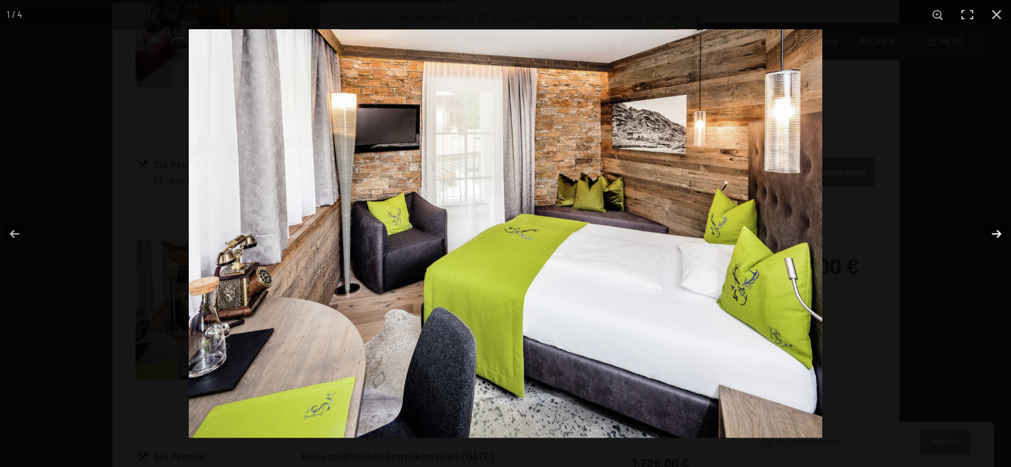
click at [987, 227] on button "button" at bounding box center [987, 234] width 47 height 66
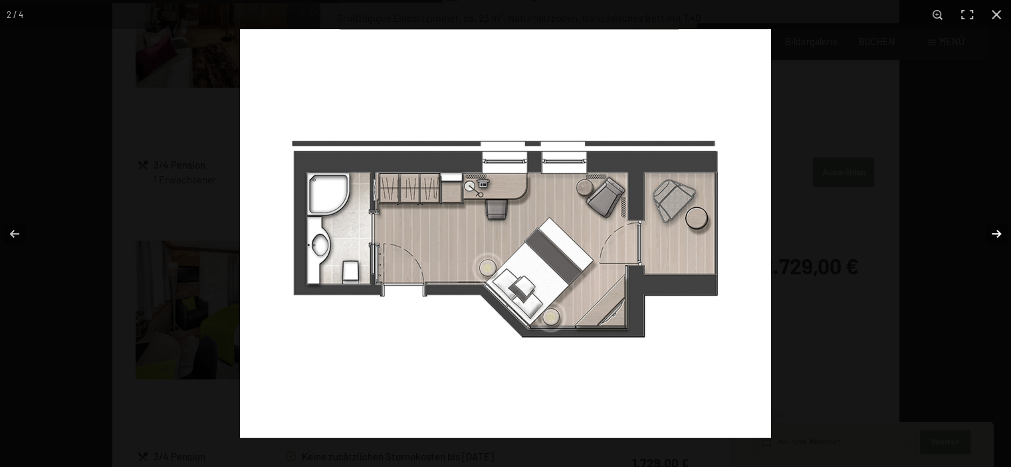
click at [987, 227] on button "button" at bounding box center [987, 234] width 47 height 66
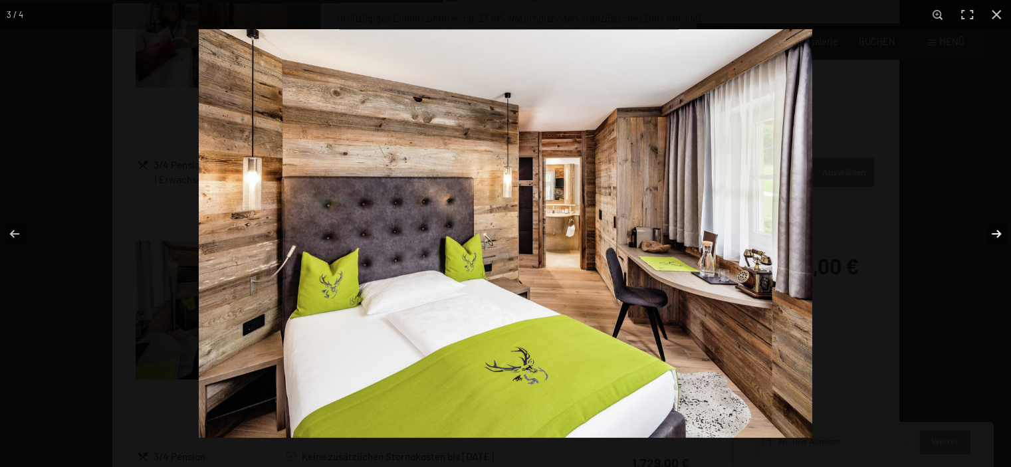
click at [987, 227] on button "button" at bounding box center [987, 234] width 47 height 66
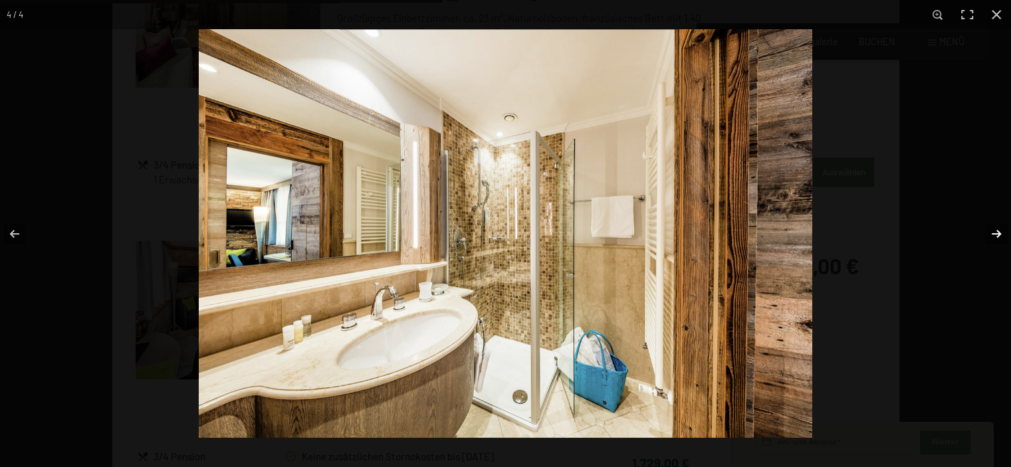
click at [987, 227] on button "button" at bounding box center [987, 234] width 47 height 66
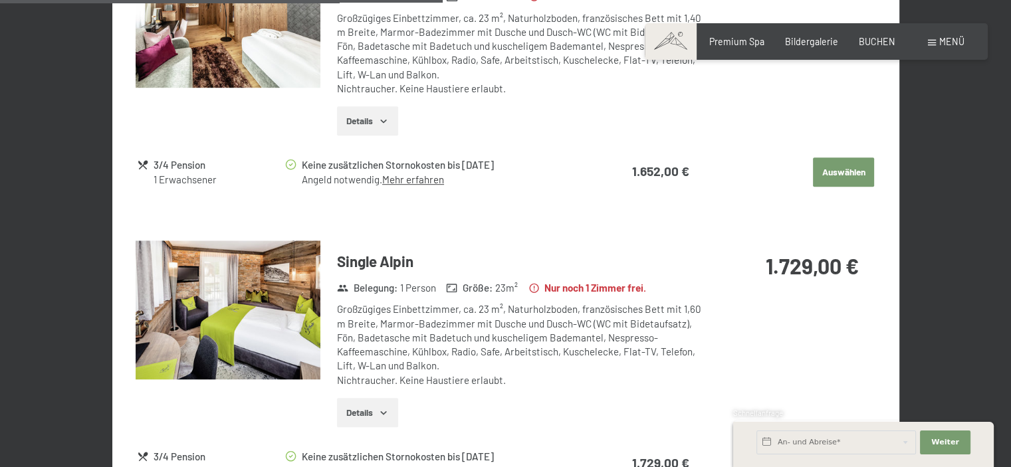
click at [0, 0] on button "button" at bounding box center [0, 0] width 0 height 0
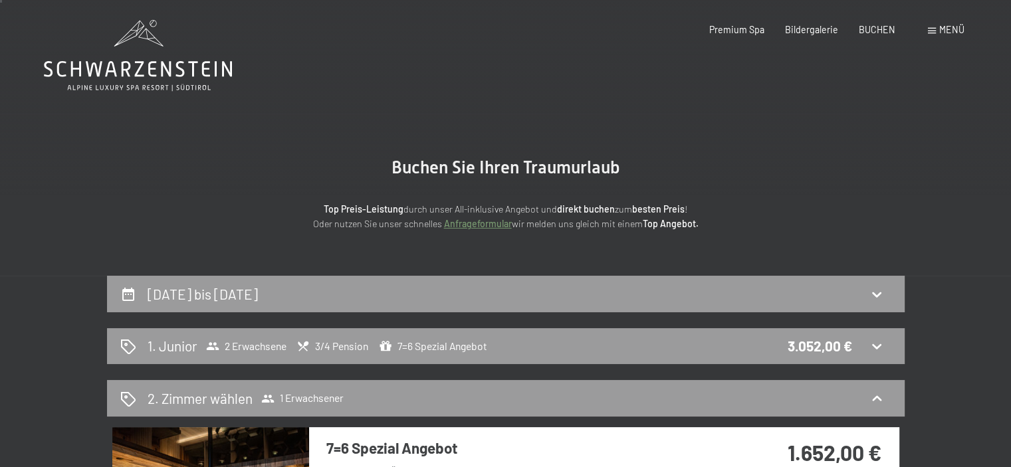
scroll to position [0, 0]
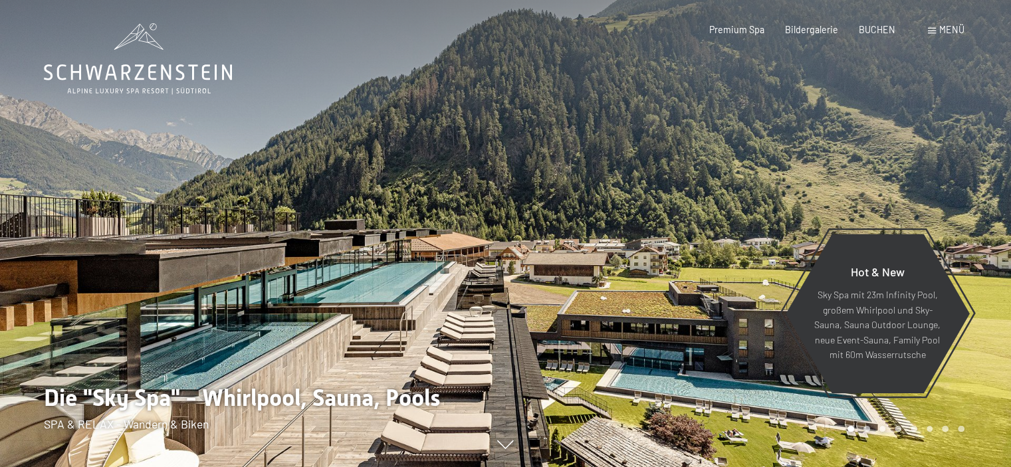
click at [938, 23] on div "Buchen Anfragen Premium Spa Bildergalerie BUCHEN Menü DE IT EN Gutschein Bilder…" at bounding box center [816, 29] width 296 height 13
click at [931, 29] on span at bounding box center [932, 31] width 8 height 6
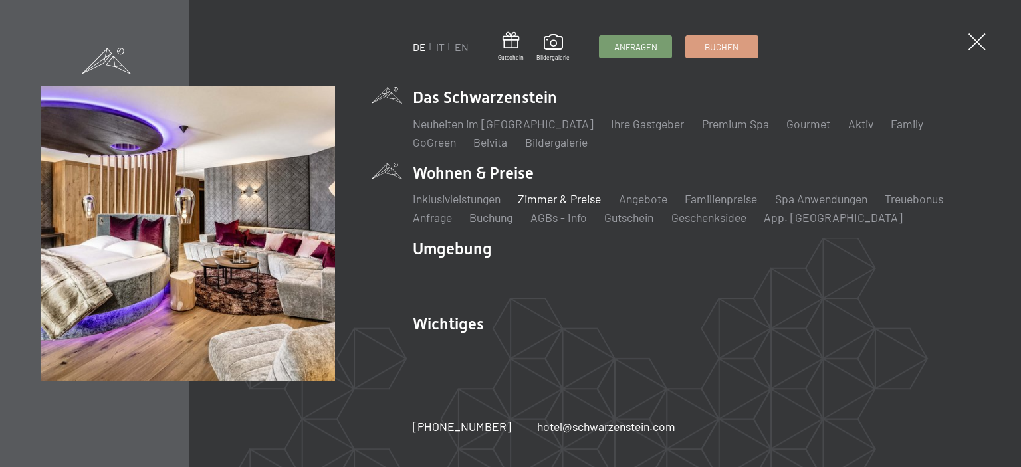
click at [576, 200] on link "Zimmer & Preise" at bounding box center [559, 198] width 83 height 15
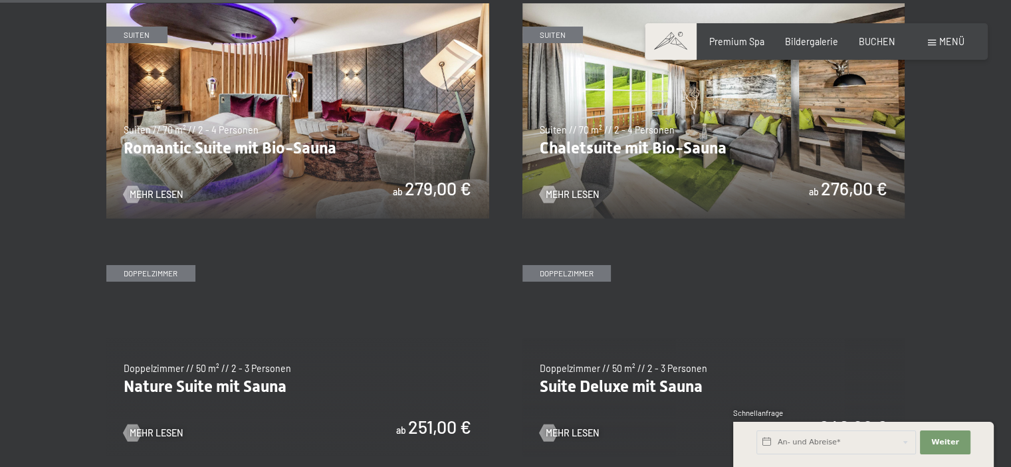
scroll to position [1017, 0]
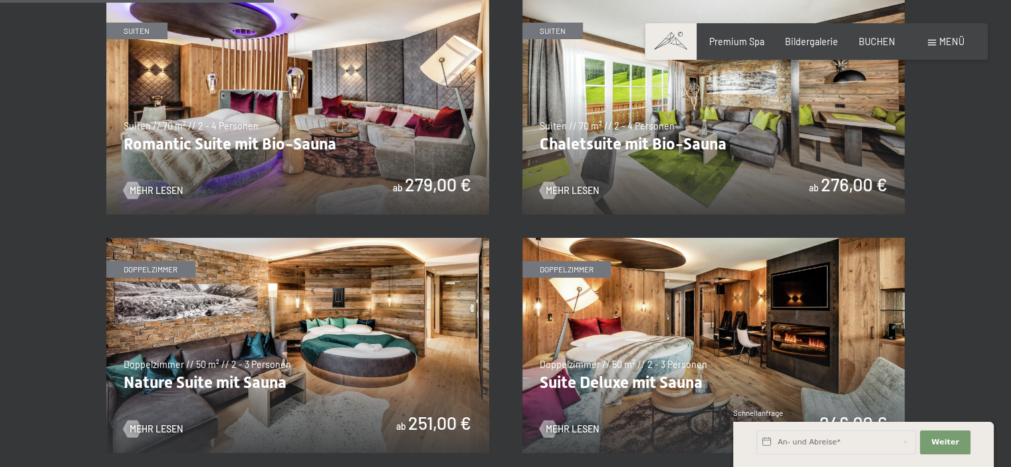
click at [598, 128] on img at bounding box center [713, 106] width 383 height 215
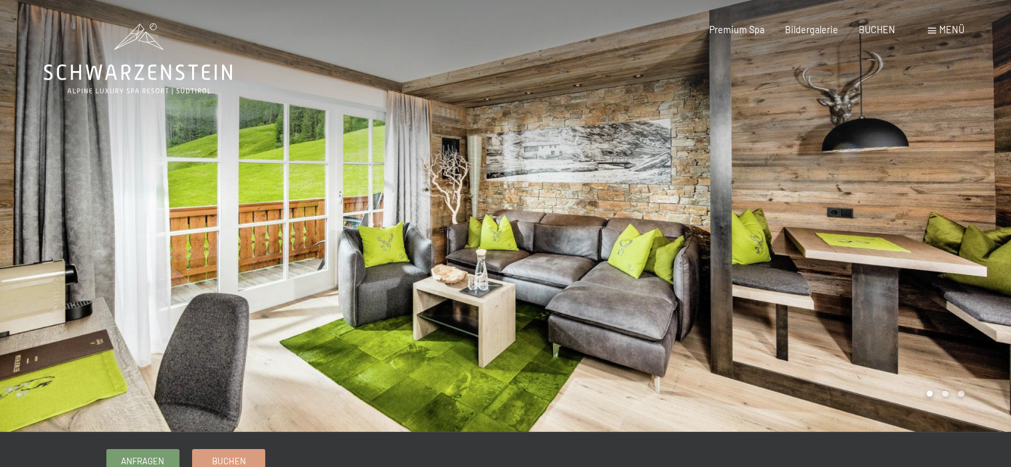
click at [939, 234] on div at bounding box center [759, 216] width 506 height 432
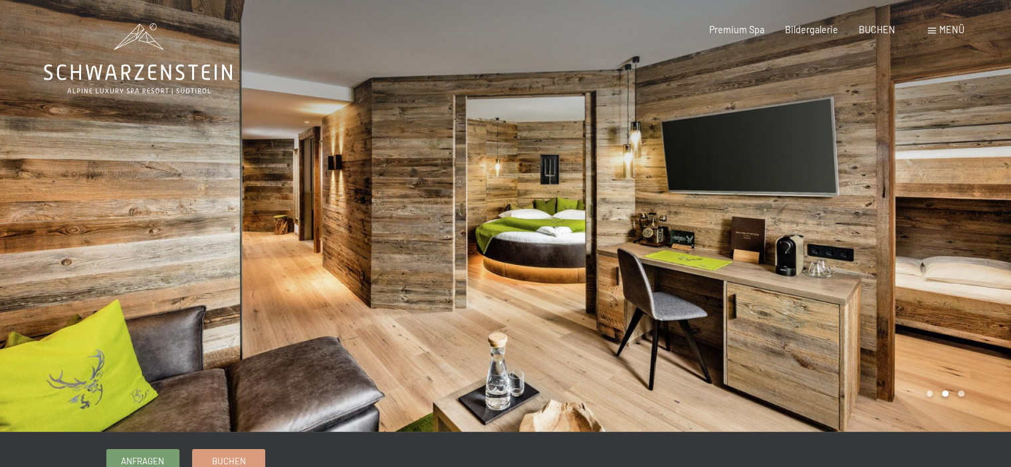
click at [939, 234] on div at bounding box center [759, 216] width 506 height 432
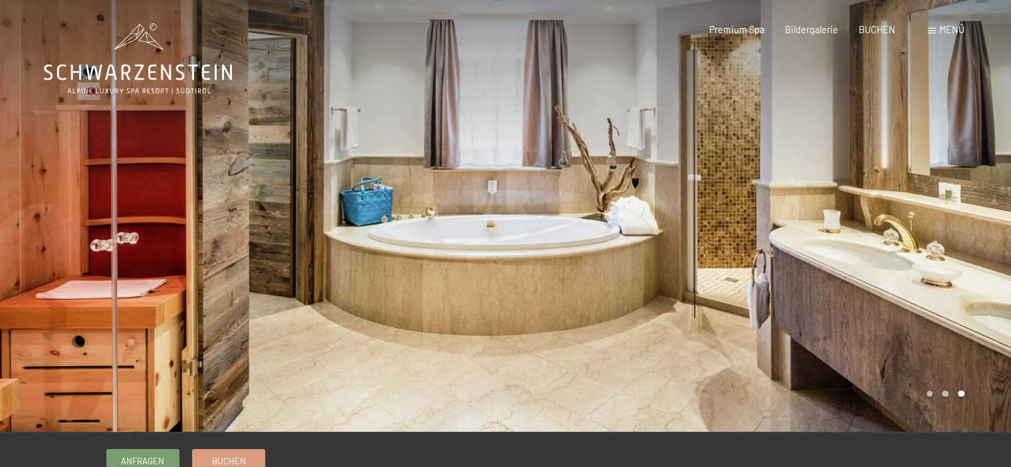
click at [939, 234] on div at bounding box center [759, 216] width 506 height 432
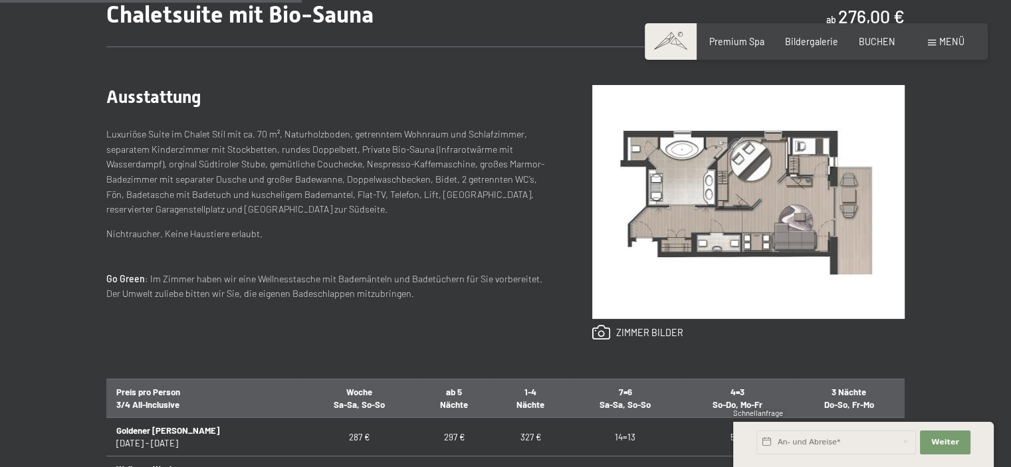
scroll to position [500, 0]
click at [623, 326] on link at bounding box center [637, 333] width 91 height 16
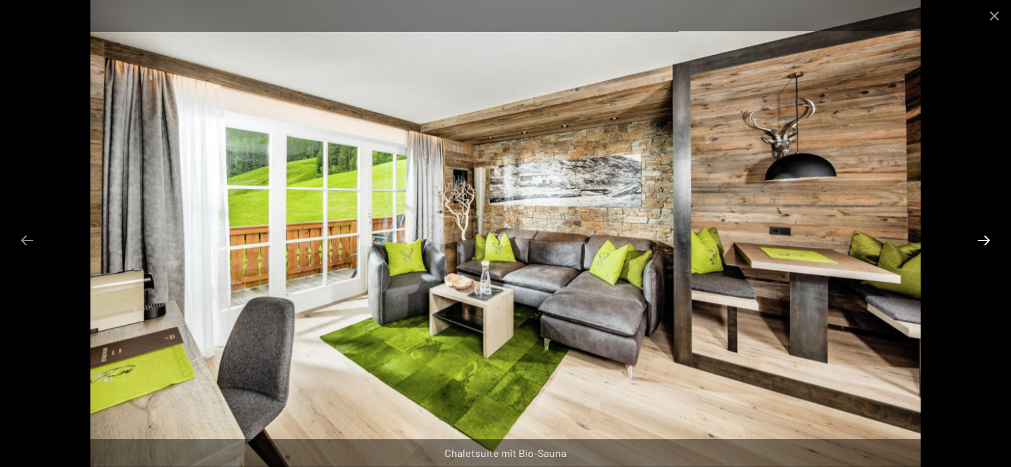
click at [978, 230] on button "Next slide" at bounding box center [984, 240] width 28 height 26
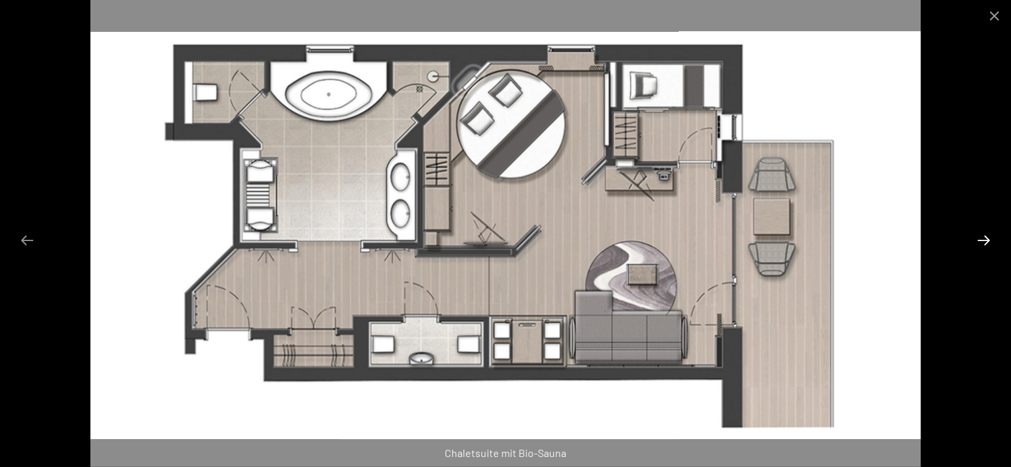
click at [978, 230] on button "Next slide" at bounding box center [984, 240] width 28 height 26
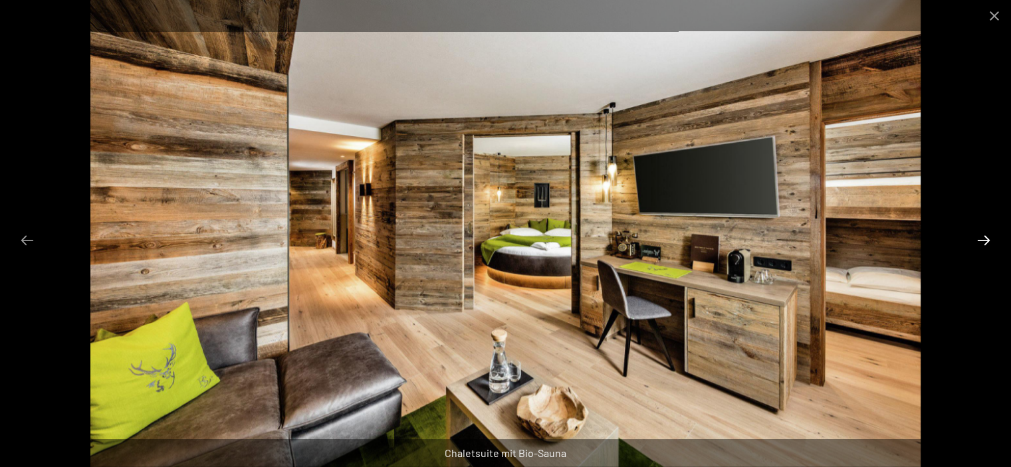
click at [978, 230] on button "Next slide" at bounding box center [984, 240] width 28 height 26
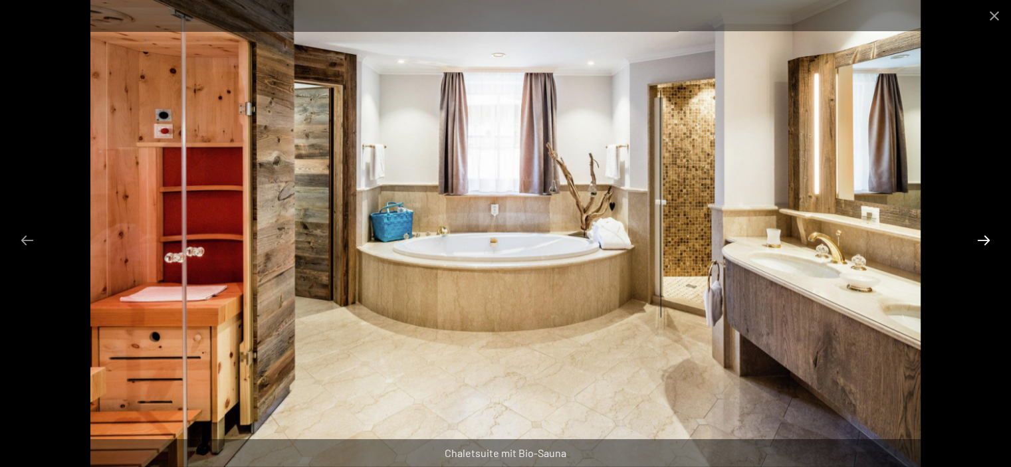
click at [978, 230] on button "Next slide" at bounding box center [984, 240] width 28 height 26
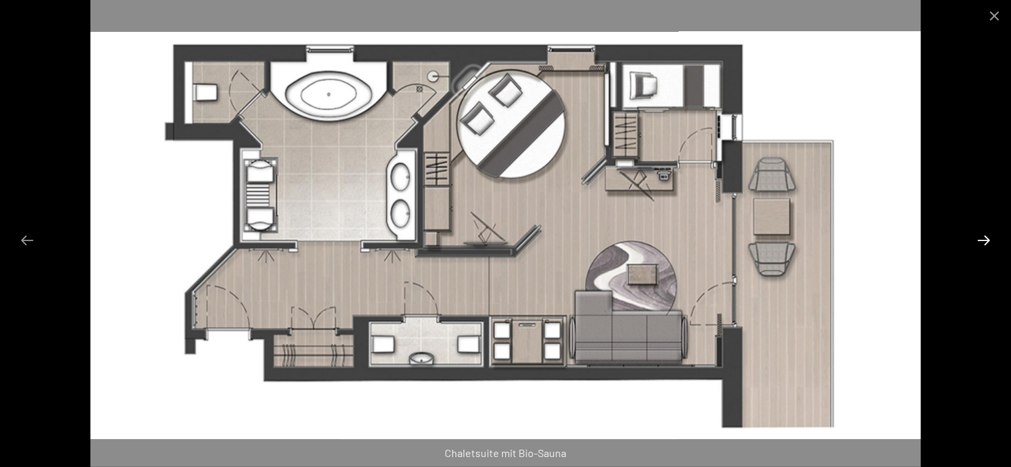
click at [978, 230] on button "Next slide" at bounding box center [984, 240] width 28 height 26
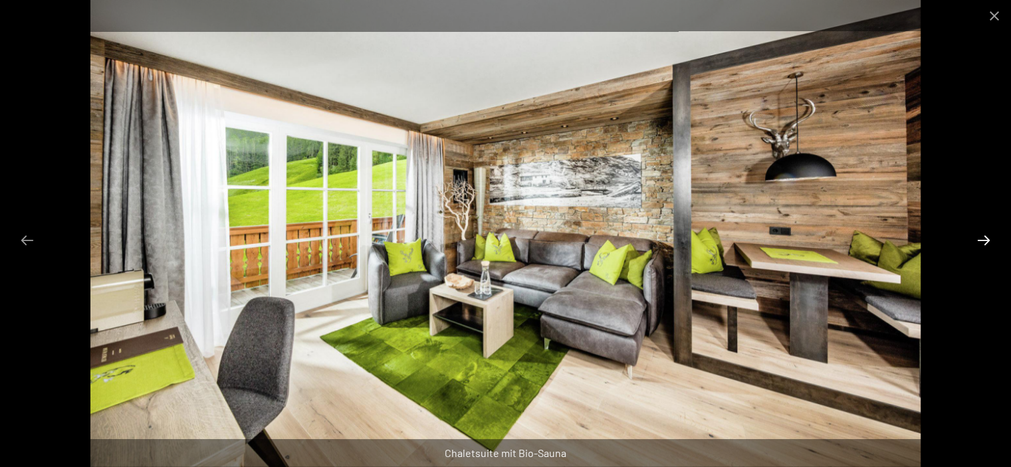
click at [978, 230] on button "Next slide" at bounding box center [984, 240] width 28 height 26
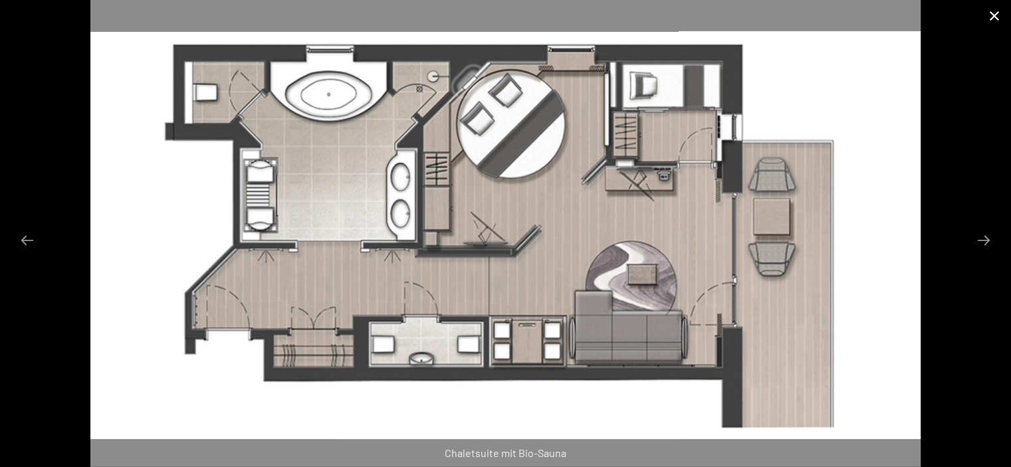
click at [995, 18] on button "Close gallery" at bounding box center [994, 15] width 33 height 31
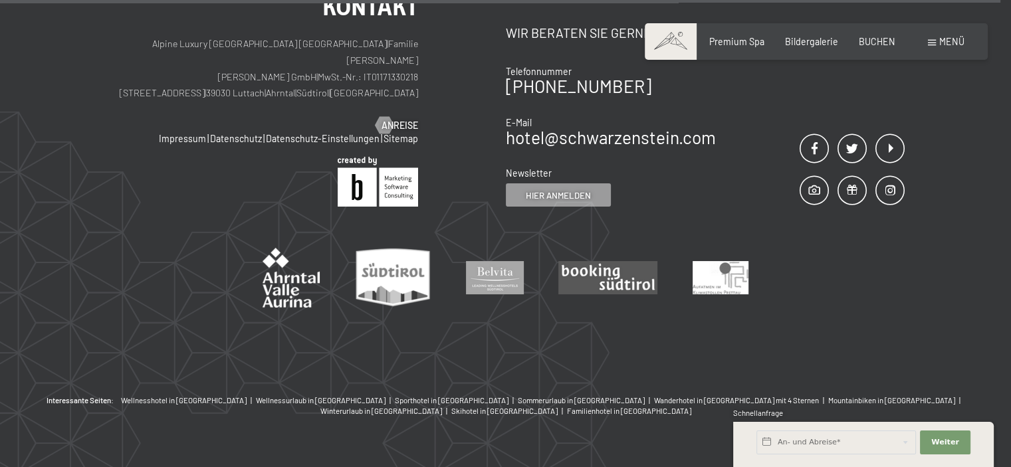
scroll to position [1656, 0]
click at [816, 41] on span "Bildergalerie" at bounding box center [811, 39] width 53 height 11
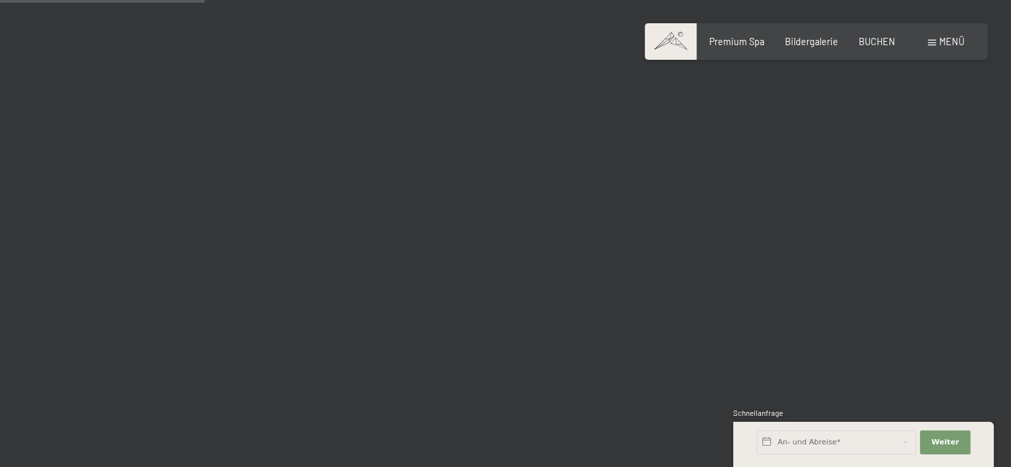
scroll to position [2912, 0]
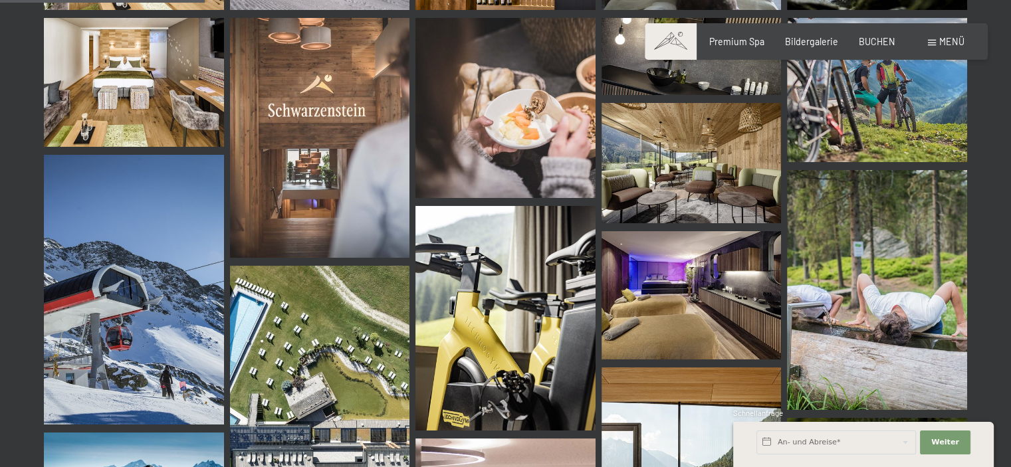
click at [544, 206] on img at bounding box center [505, 318] width 180 height 225
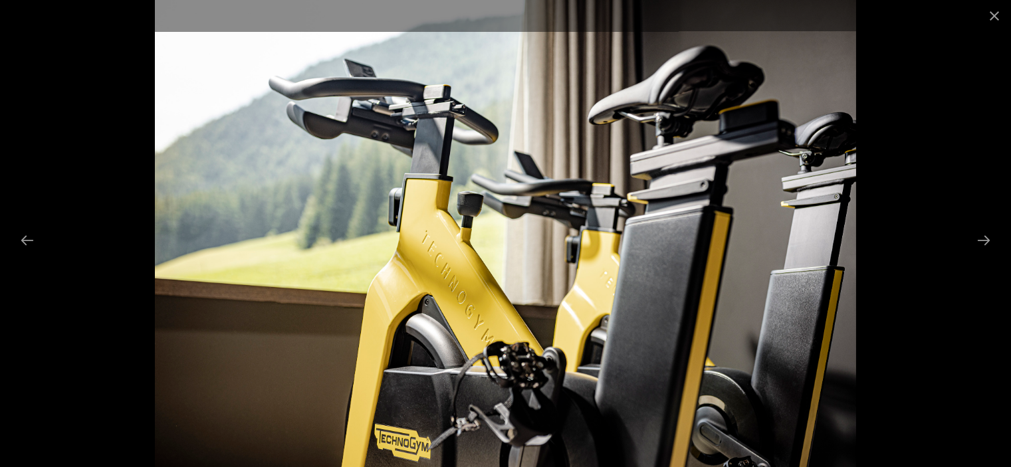
scroll to position [3101, 0]
click at [998, 21] on button "Close gallery" at bounding box center [994, 15] width 33 height 31
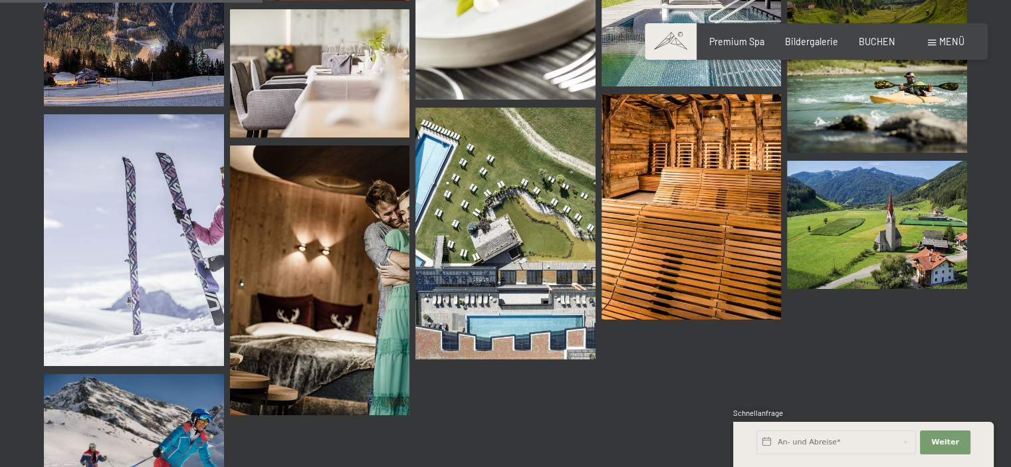
scroll to position [3646, 0]
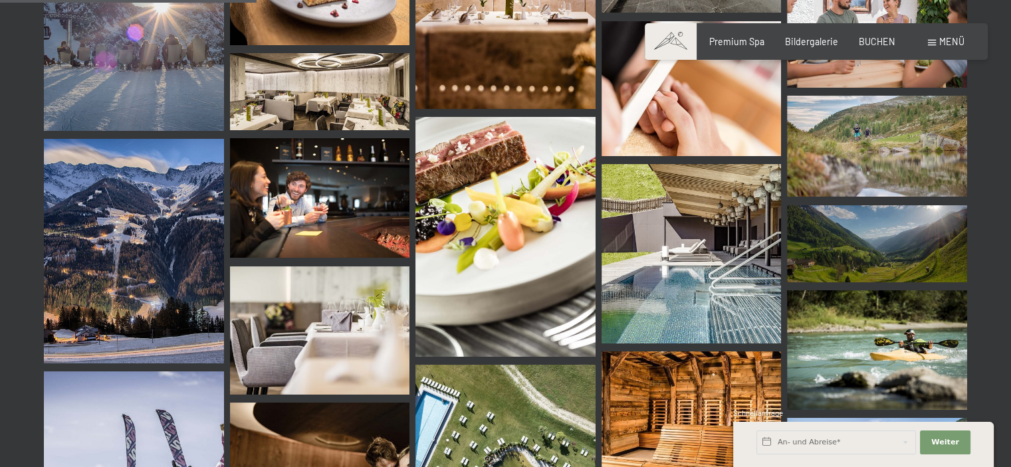
click at [935, 39] on div "Menü" at bounding box center [946, 41] width 37 height 13
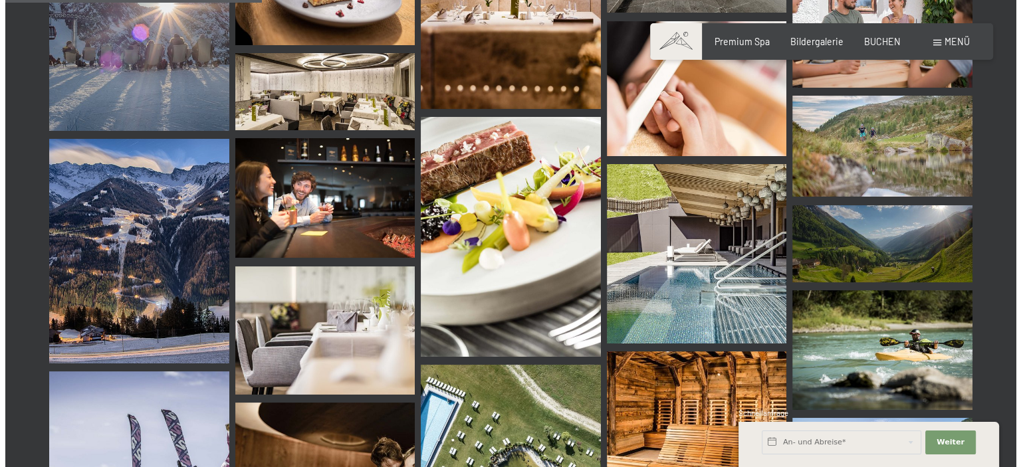
scroll to position [3680, 0]
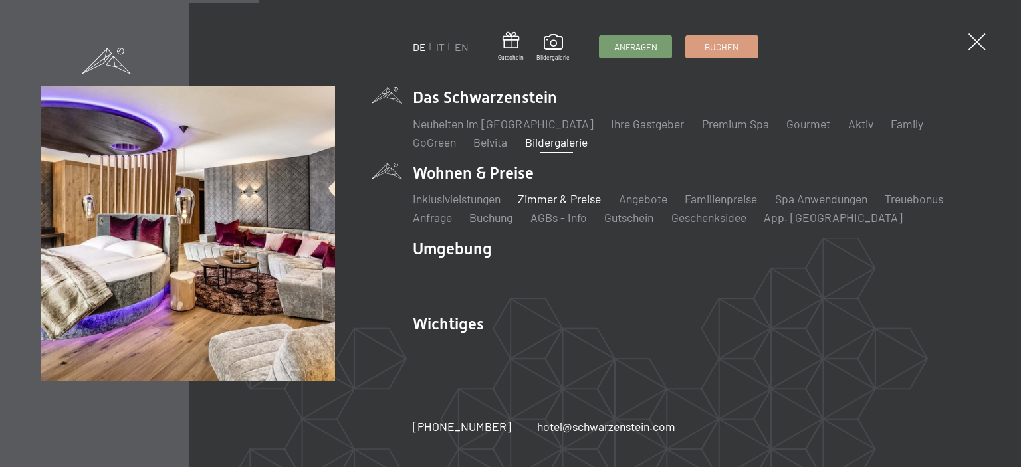
click at [574, 199] on link "Zimmer & Preise" at bounding box center [559, 198] width 83 height 15
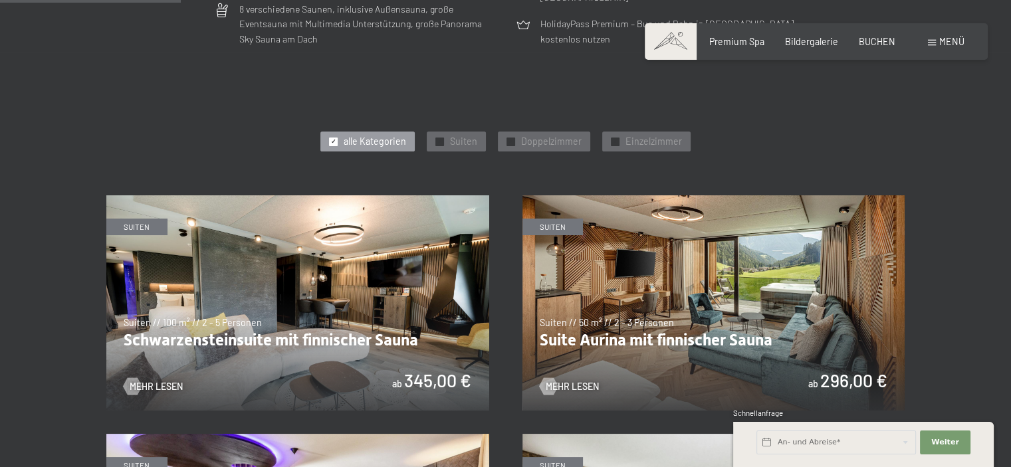
scroll to position [738, 0]
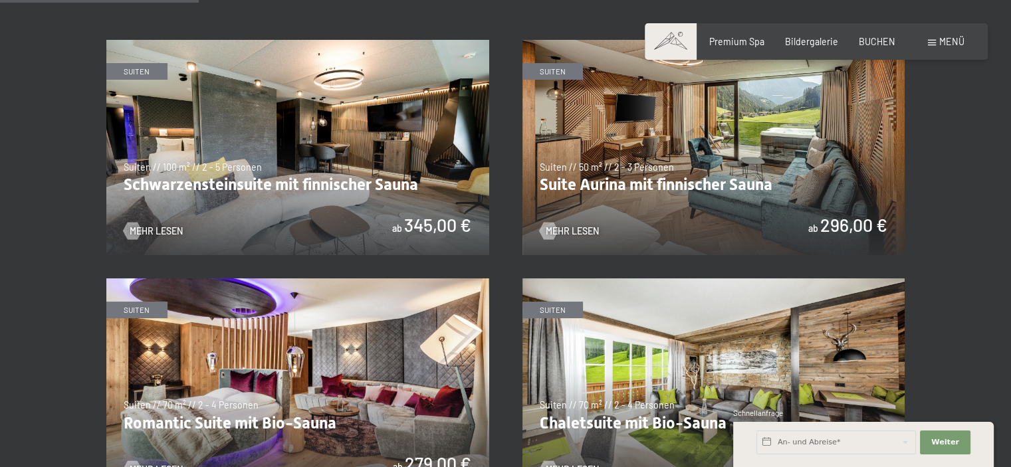
click at [336, 189] on img at bounding box center [297, 147] width 383 height 215
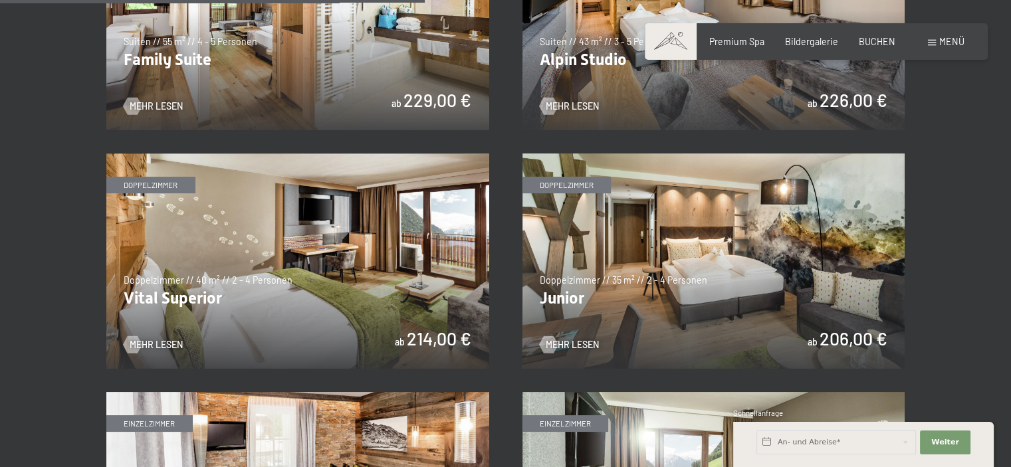
scroll to position [1577, 0]
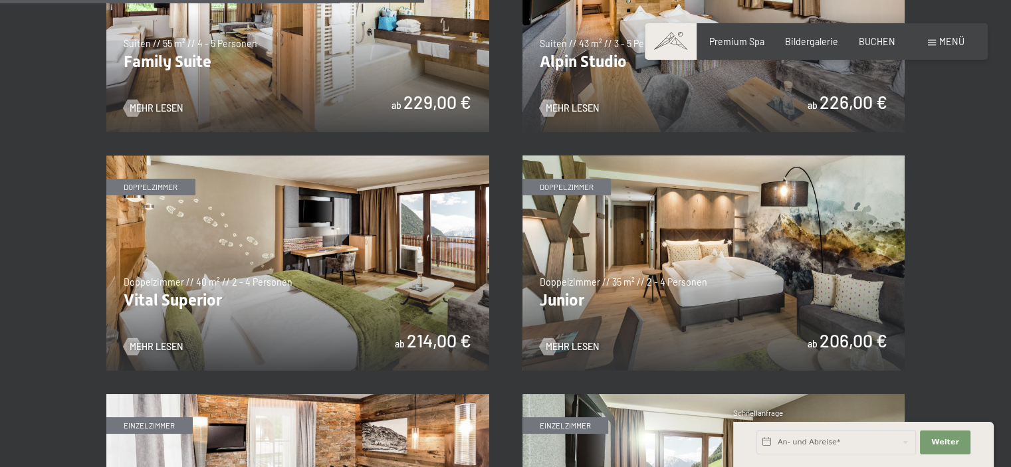
click at [247, 286] on img at bounding box center [297, 263] width 383 height 215
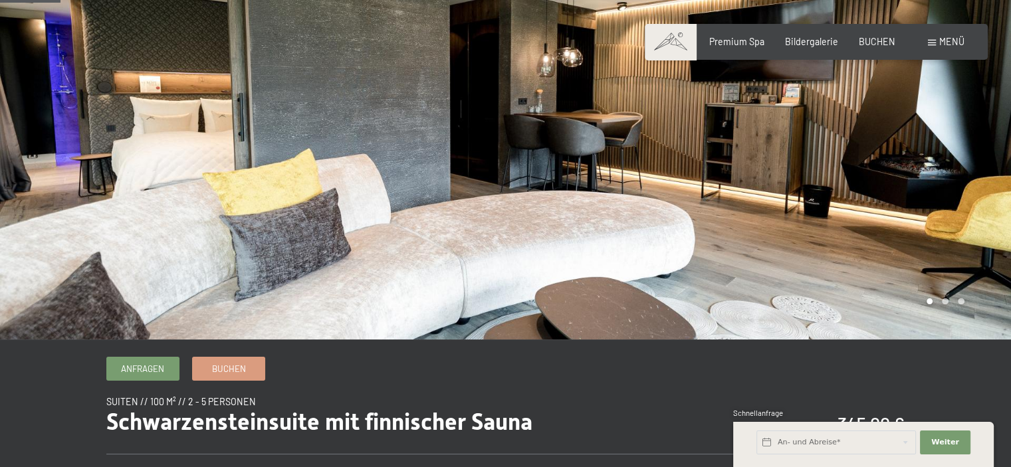
scroll to position [97, 0]
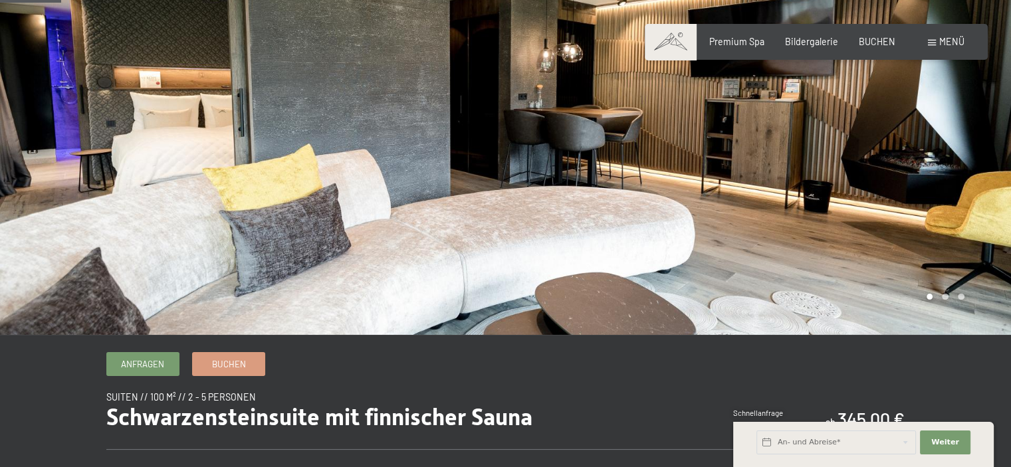
click at [945, 160] on div at bounding box center [759, 119] width 506 height 432
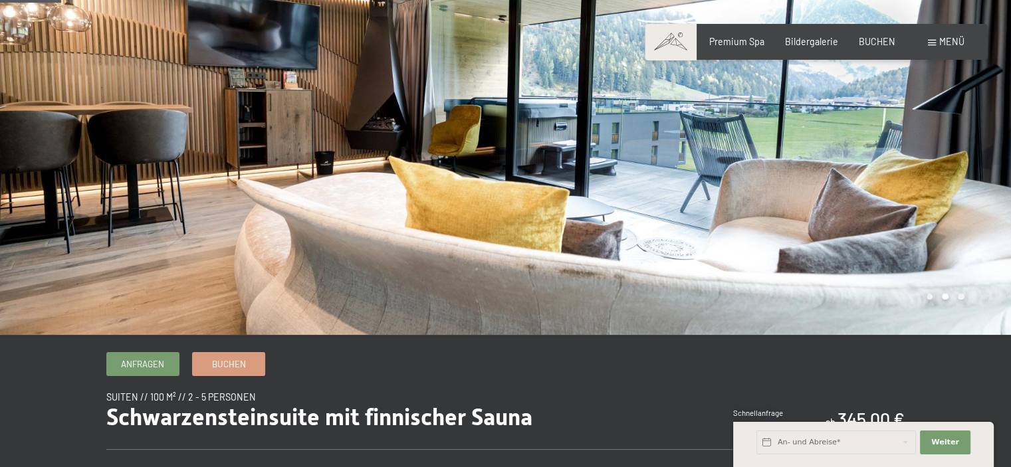
click at [945, 160] on div at bounding box center [759, 119] width 506 height 432
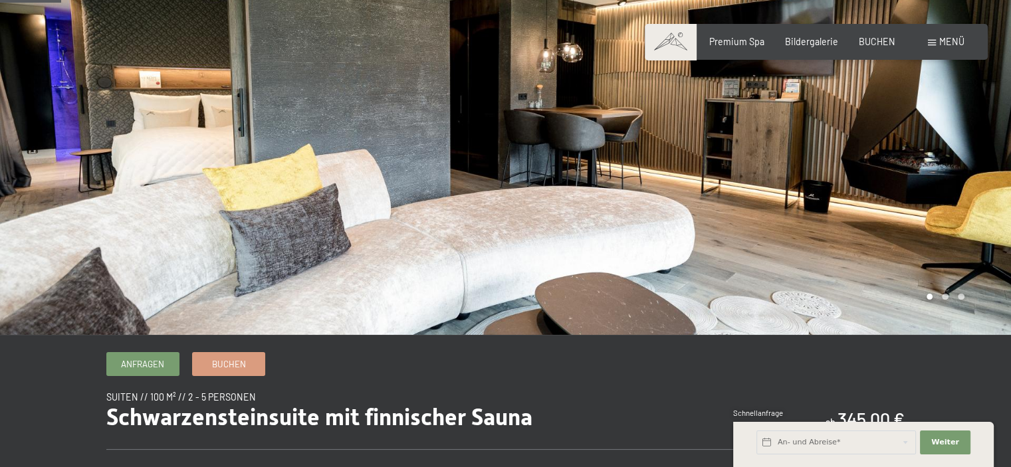
click at [945, 160] on div at bounding box center [759, 119] width 506 height 432
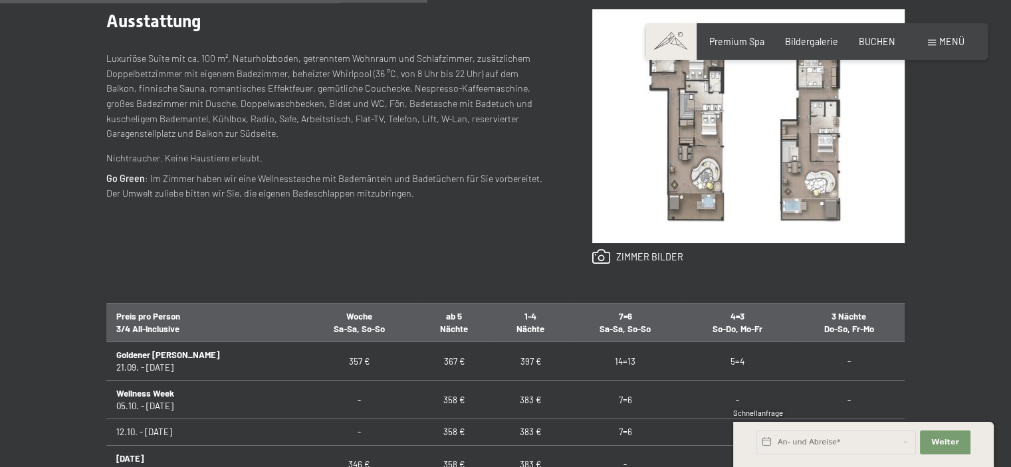
scroll to position [748, 0]
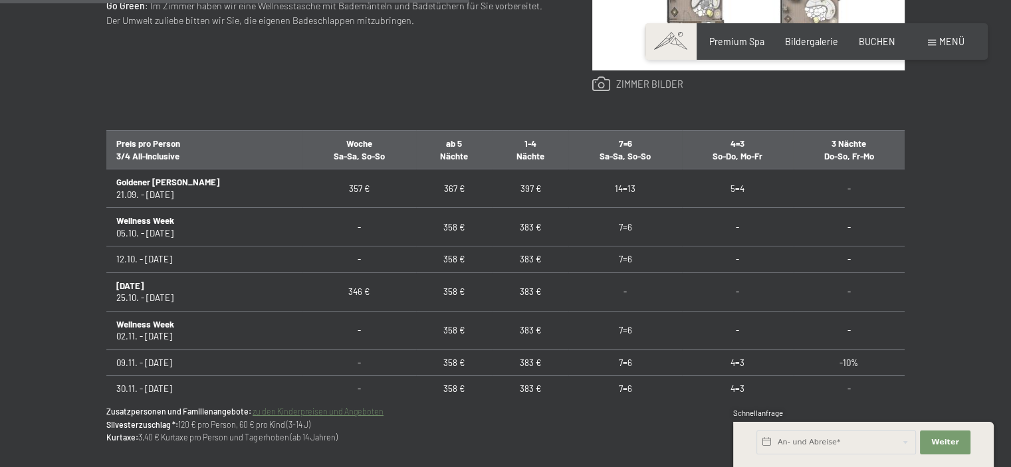
click at [632, 82] on link at bounding box center [637, 84] width 91 height 16
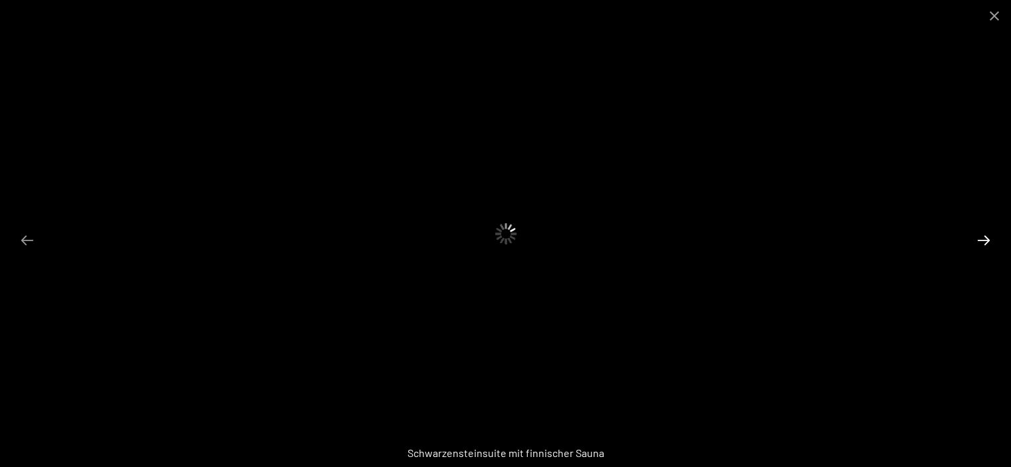
click at [984, 233] on button "Next slide" at bounding box center [984, 240] width 28 height 26
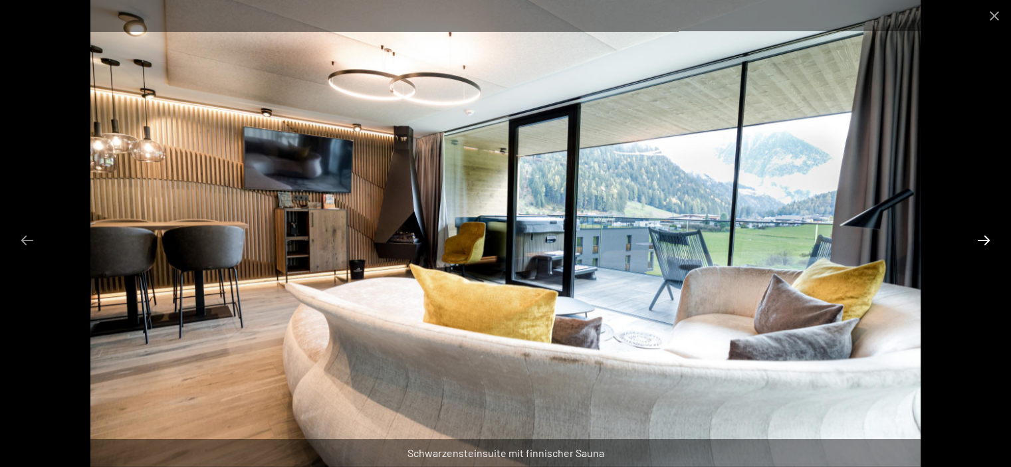
click at [984, 239] on button "Next slide" at bounding box center [984, 240] width 28 height 26
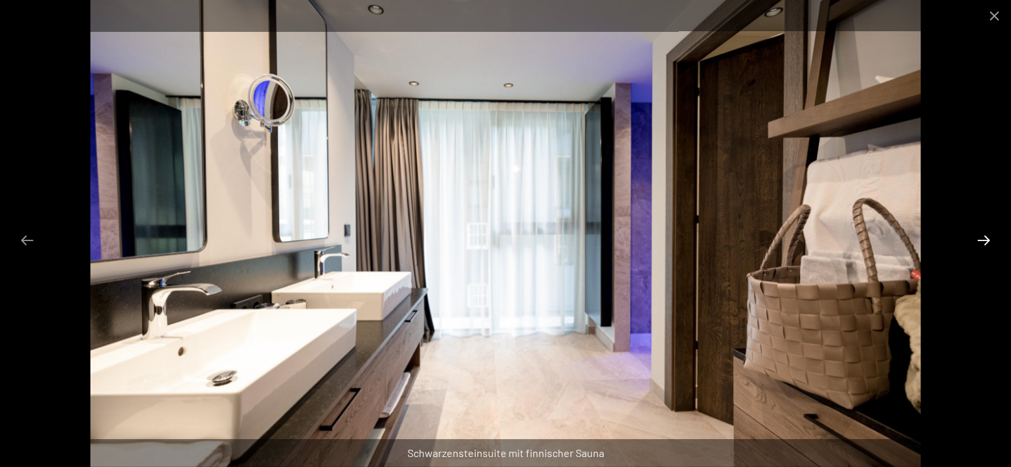
click at [984, 239] on button "Next slide" at bounding box center [984, 240] width 28 height 26
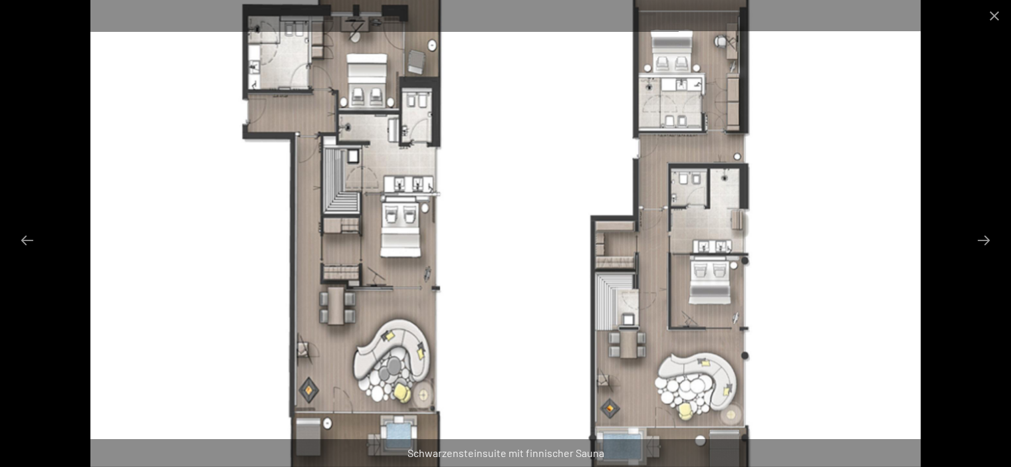
click at [542, 171] on img at bounding box center [505, 233] width 831 height 467
click at [988, 21] on button "Close gallery" at bounding box center [994, 15] width 33 height 31
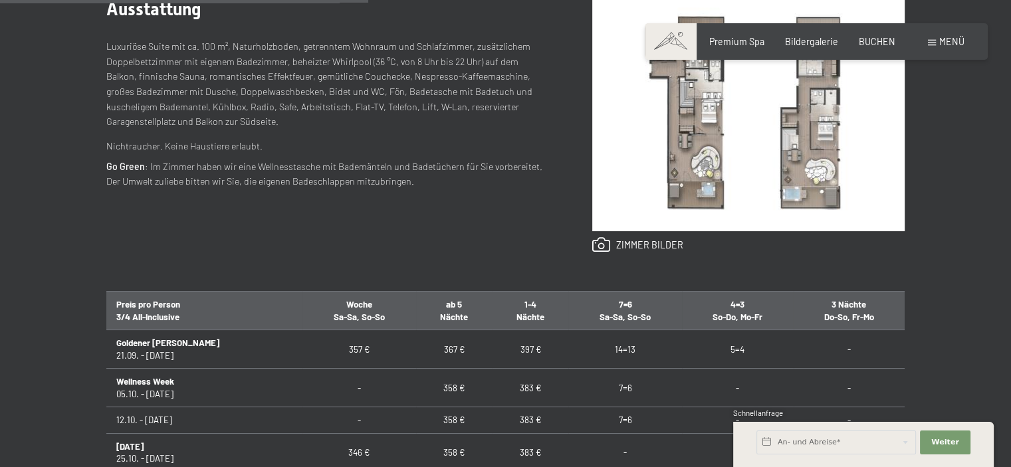
scroll to position [589, 0]
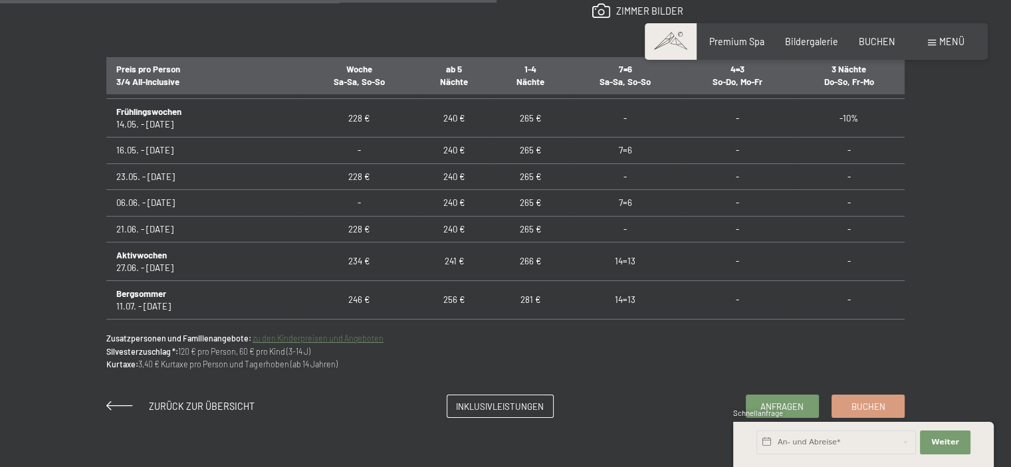
scroll to position [723, 0]
